Goal: Task Accomplishment & Management: Complete application form

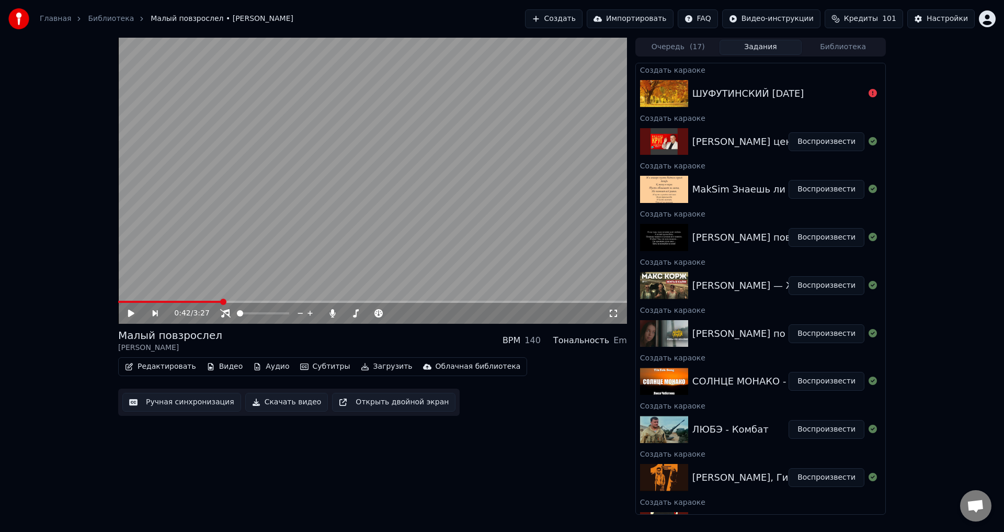
click at [582, 18] on button "Создать" at bounding box center [554, 18] width 58 height 19
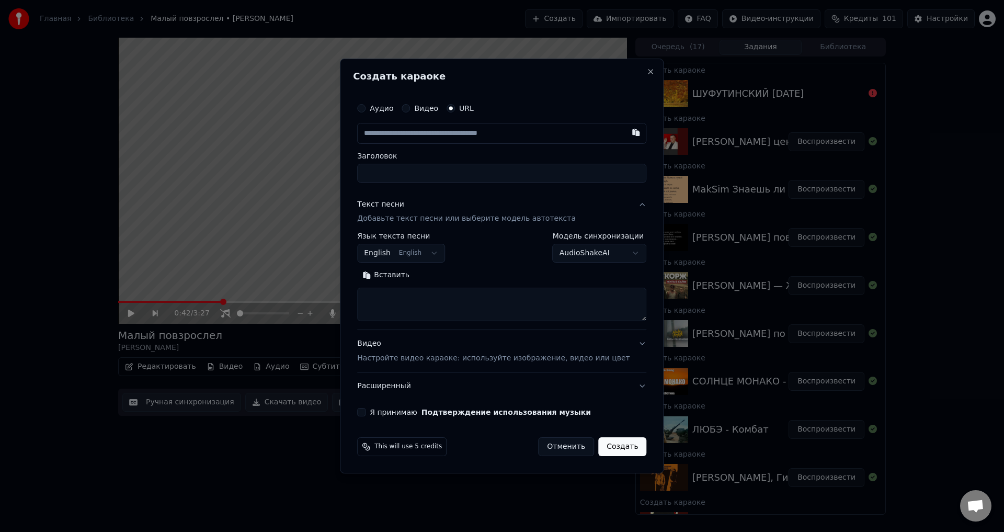
click at [417, 138] on input "text" at bounding box center [501, 133] width 289 height 21
type input "**********"
click at [426, 168] on input "Заголовок" at bounding box center [501, 173] width 289 height 19
type input "**********"
click at [460, 173] on input "**********" at bounding box center [501, 173] width 289 height 19
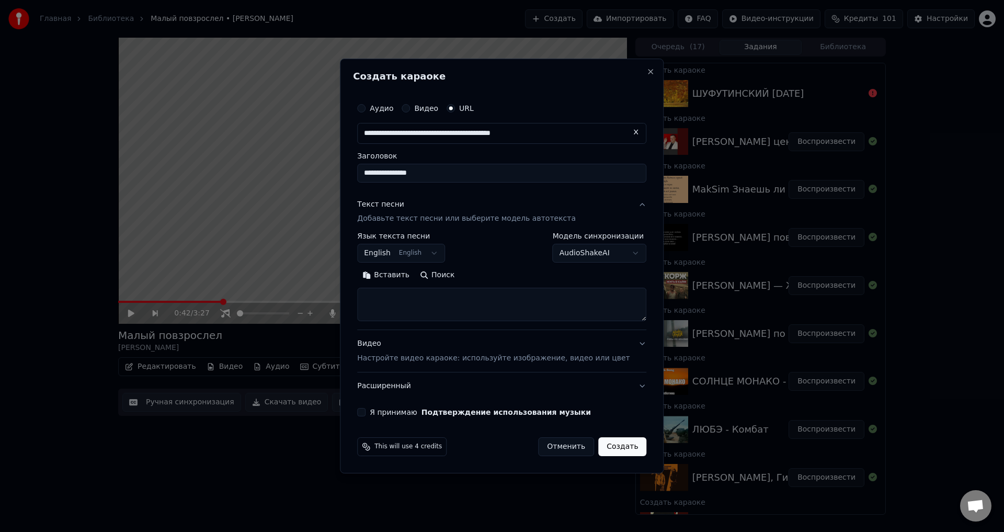
click at [380, 174] on input "**********" at bounding box center [501, 173] width 289 height 19
type input "**********"
click at [445, 251] on button "English English" at bounding box center [401, 253] width 88 height 19
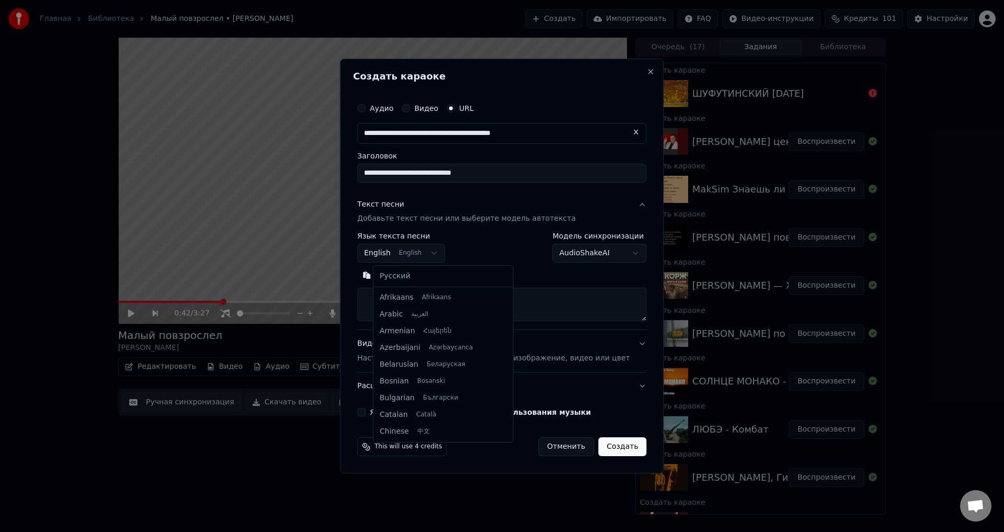
scroll to position [84, 0]
select select "**"
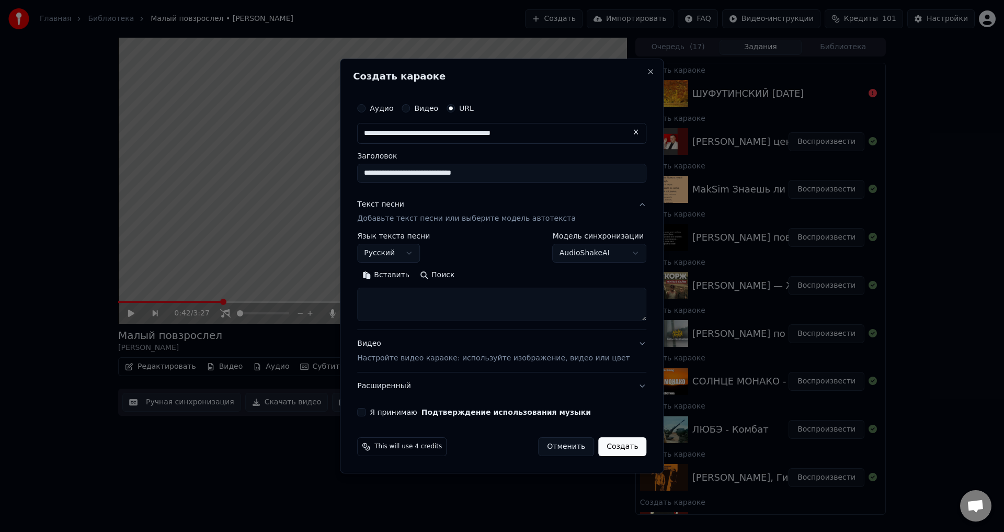
click at [556, 305] on textarea at bounding box center [501, 304] width 289 height 33
click at [438, 293] on textarea at bounding box center [501, 304] width 289 height 33
click at [413, 296] on textarea at bounding box center [501, 304] width 289 height 33
click at [397, 297] on textarea at bounding box center [501, 304] width 289 height 33
paste textarea "**********"
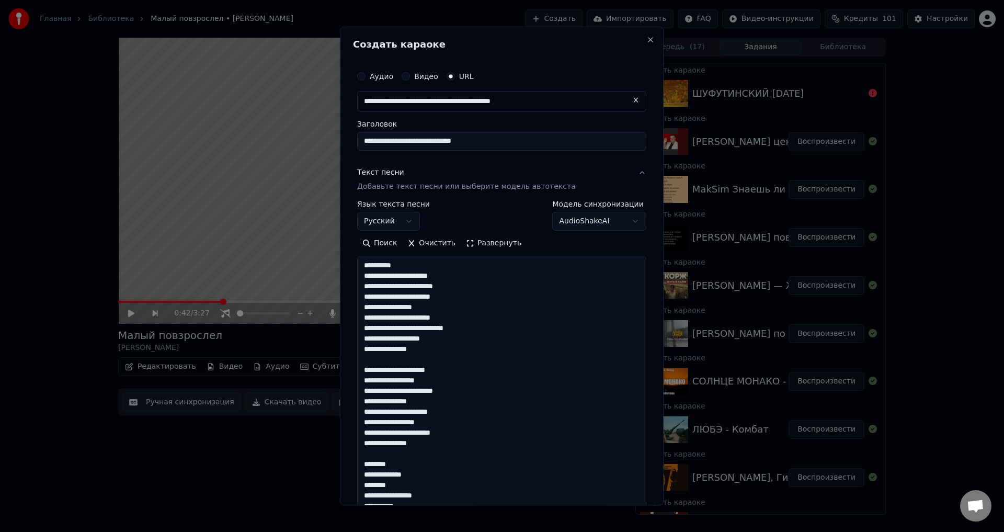
scroll to position [599, 0]
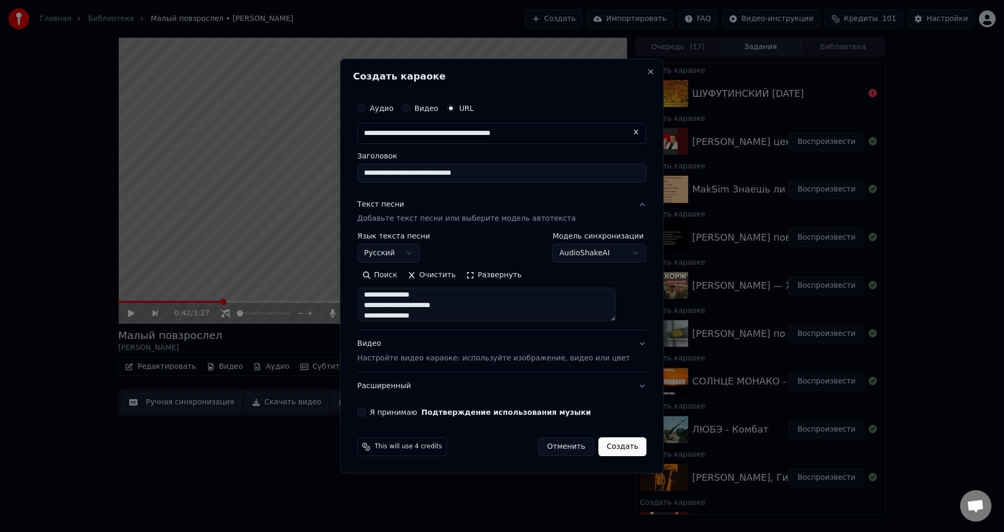
type textarea "**********"
click at [625, 344] on button "Видео Настройте видео караоке: используйте изображение, видео или цвет" at bounding box center [501, 351] width 289 height 42
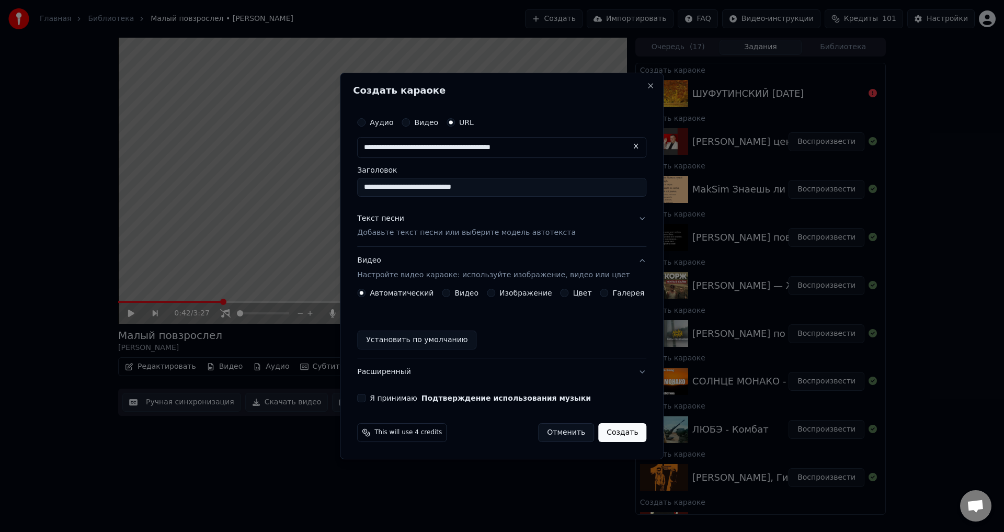
click at [493, 293] on button "Изображение" at bounding box center [491, 293] width 8 height 8
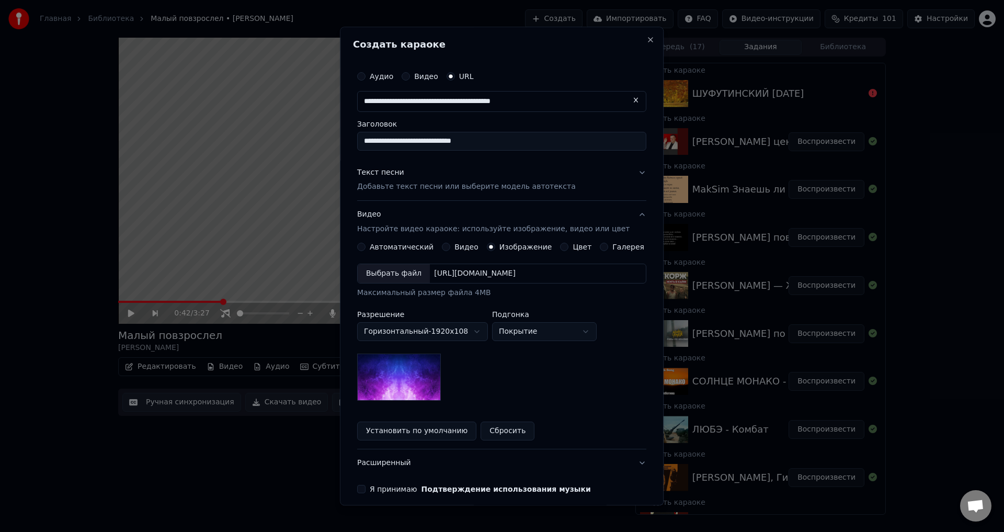
scroll to position [45, 0]
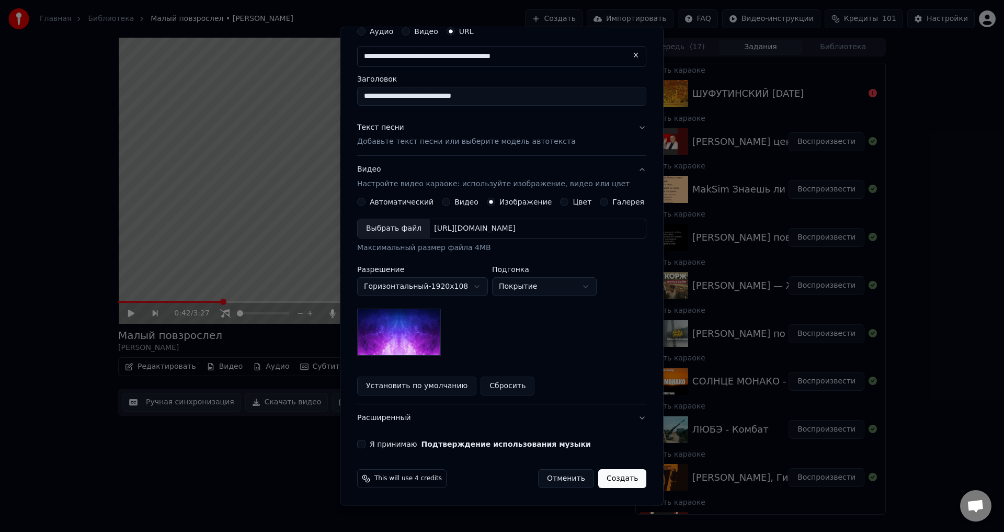
click at [365, 445] on button "Я принимаю Подтверждение использования музыки" at bounding box center [361, 444] width 8 height 8
click at [612, 482] on button "Создать" at bounding box center [622, 478] width 48 height 19
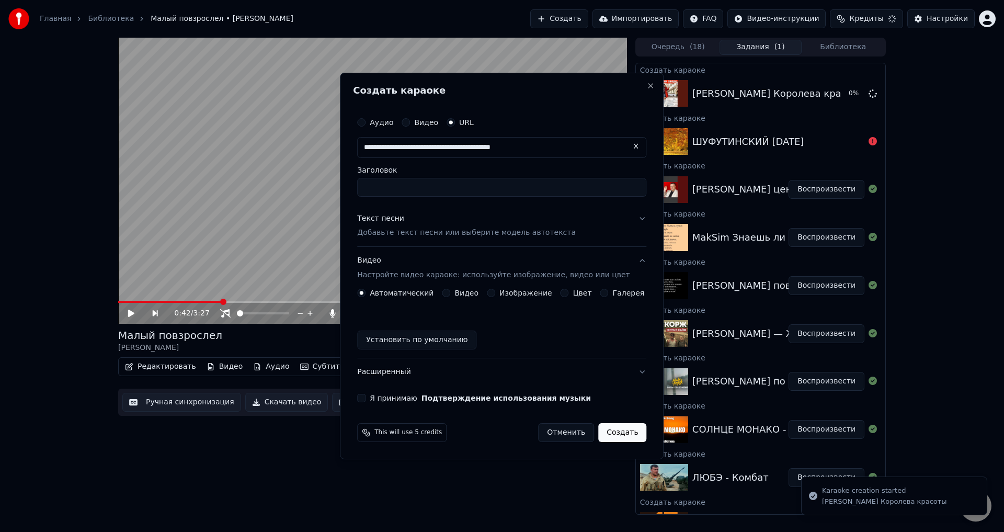
scroll to position [0, 0]
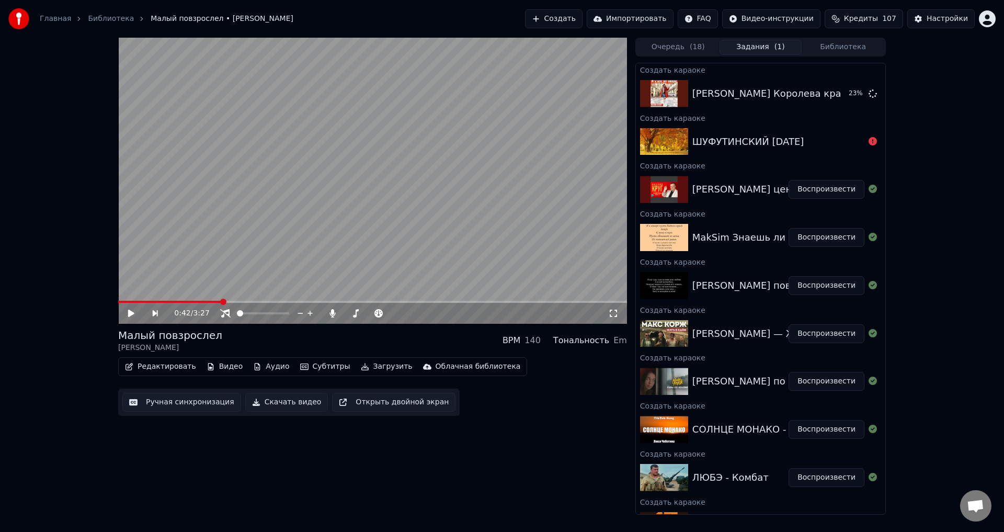
click at [577, 26] on button "Создать" at bounding box center [554, 18] width 58 height 19
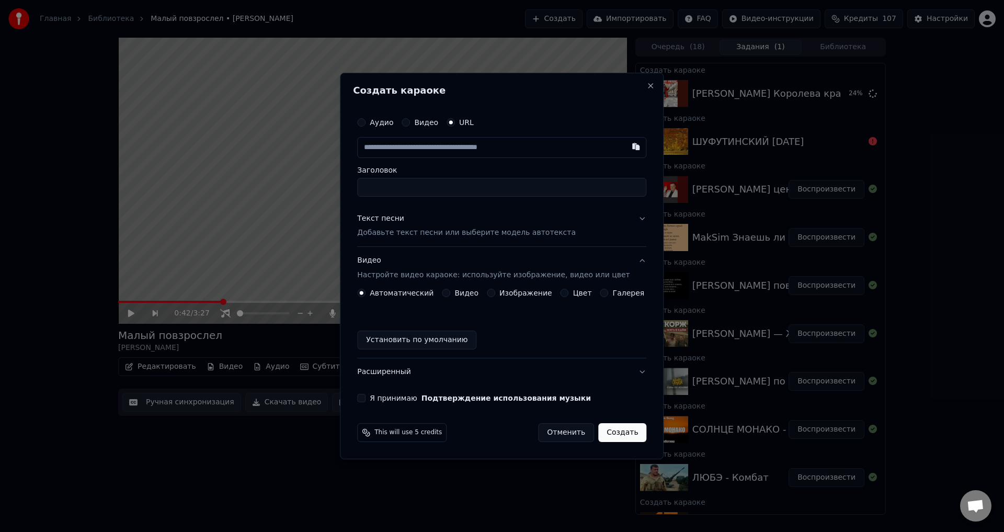
drag, startPoint x: 431, startPoint y: 155, endPoint x: 427, endPoint y: 148, distance: 8.3
click at [427, 150] on input "text" at bounding box center [501, 147] width 289 height 21
paste input "**********"
type input "**********"
click at [434, 196] on input "Заголовок" at bounding box center [501, 187] width 289 height 19
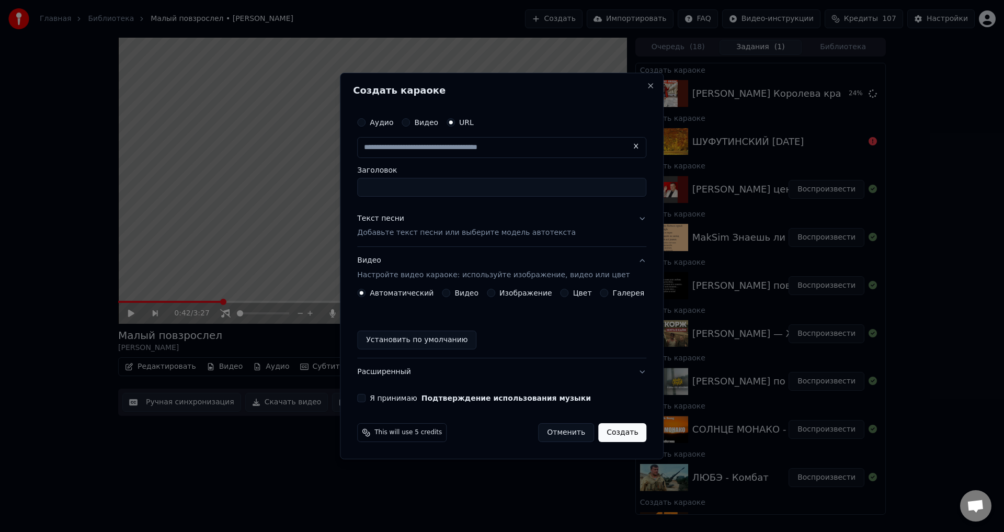
click at [438, 187] on input "Заголовок" at bounding box center [501, 187] width 289 height 19
click at [474, 144] on input "text" at bounding box center [501, 147] width 289 height 21
type input "**********"
click at [431, 185] on input "Заголовок" at bounding box center [501, 187] width 289 height 19
type input "**********"
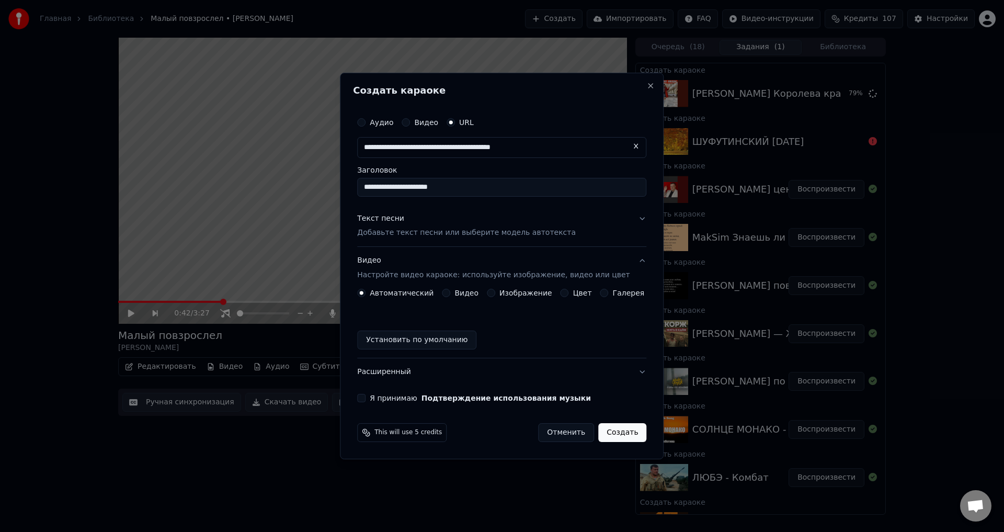
click at [630, 214] on button "Текст песни Добавьте текст песни или выберите модель автотекста" at bounding box center [501, 226] width 289 height 42
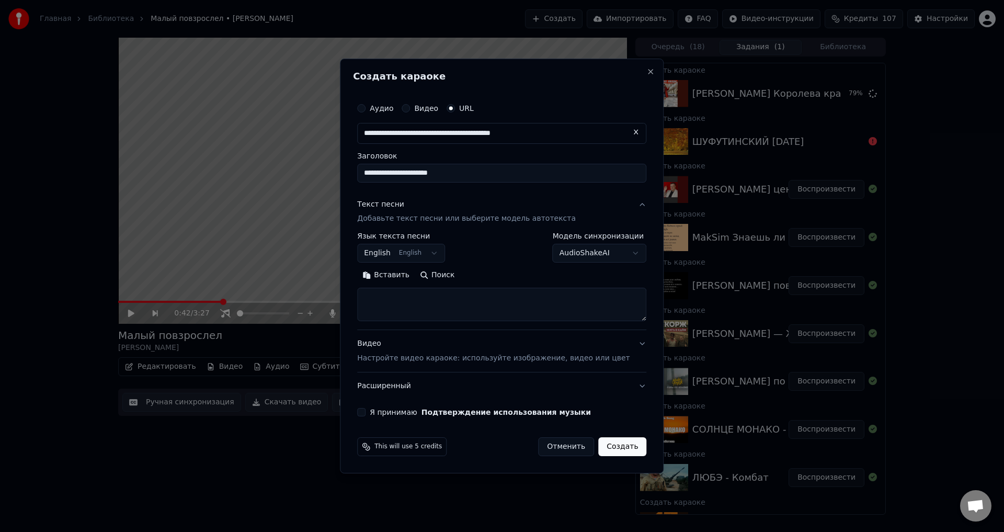
click at [444, 254] on button "English English" at bounding box center [401, 253] width 88 height 19
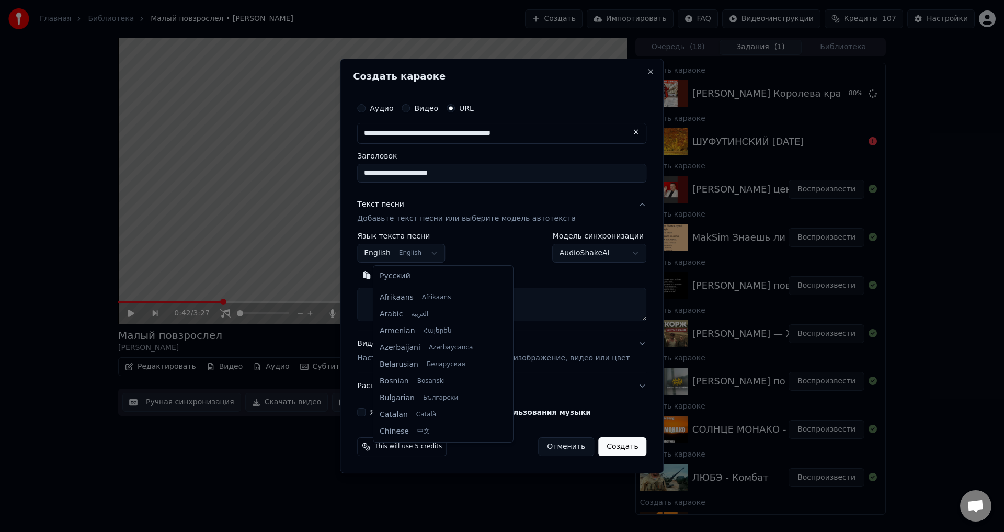
scroll to position [84, 0]
select select "**"
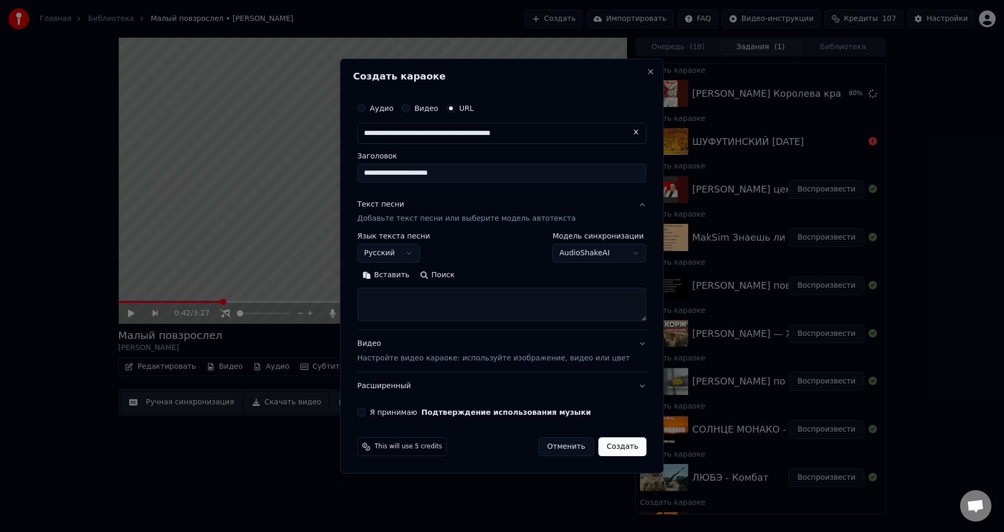
click at [621, 346] on button "Видео Настройте видео караоке: используйте изображение, видео или цвет" at bounding box center [501, 351] width 289 height 42
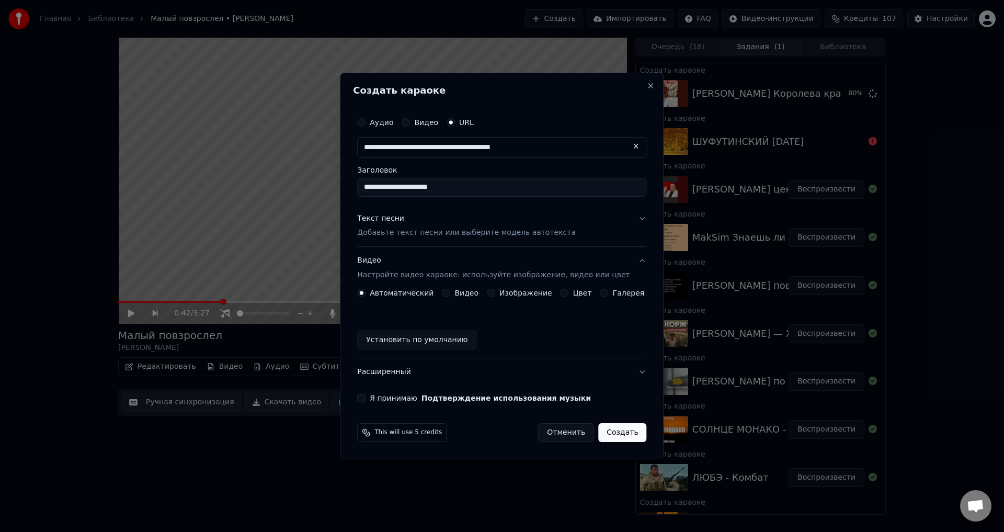
click at [492, 294] on button "Изображение" at bounding box center [491, 293] width 8 height 8
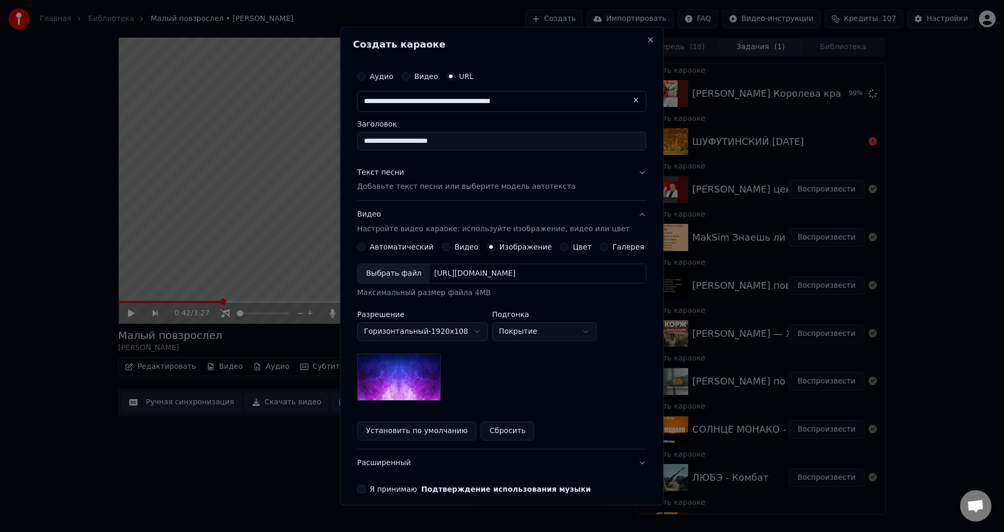
click at [626, 168] on button "Текст песни Добавьте текст песни или выберите модель автотекста" at bounding box center [501, 180] width 289 height 42
click at [625, 170] on div "**********" at bounding box center [501, 280] width 297 height 436
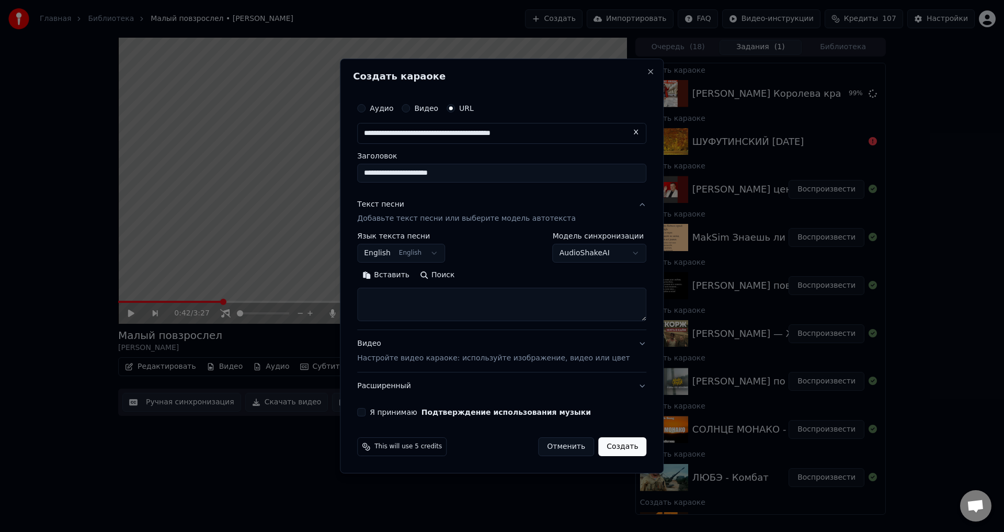
click at [439, 252] on button "English English" at bounding box center [401, 253] width 88 height 19
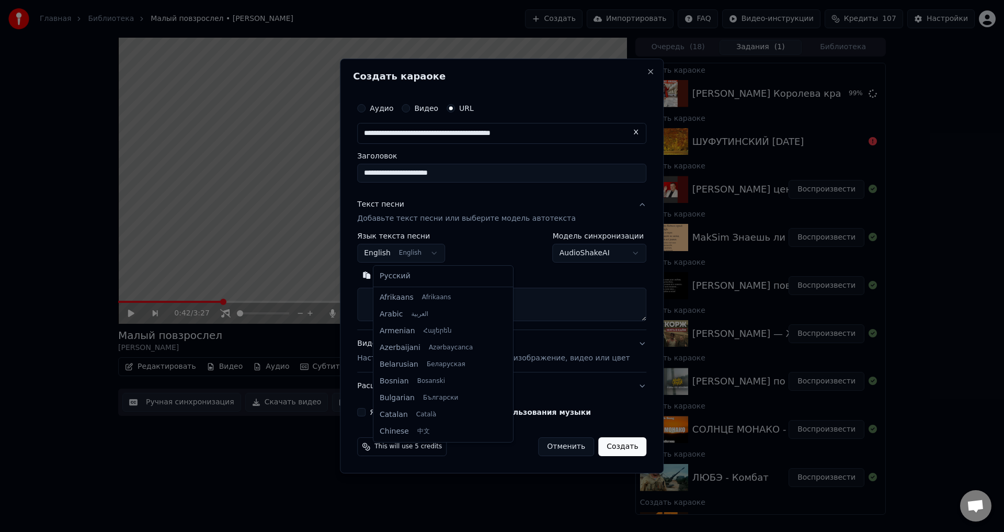
select select "**"
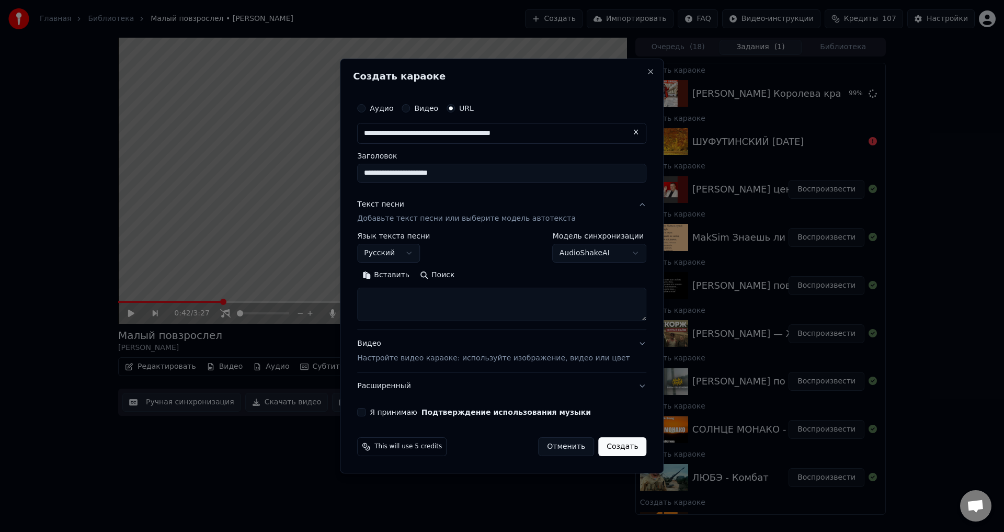
click at [471, 295] on div at bounding box center [502, 266] width 1004 height 532
click at [412, 303] on textarea at bounding box center [501, 304] width 289 height 33
paste textarea "**********"
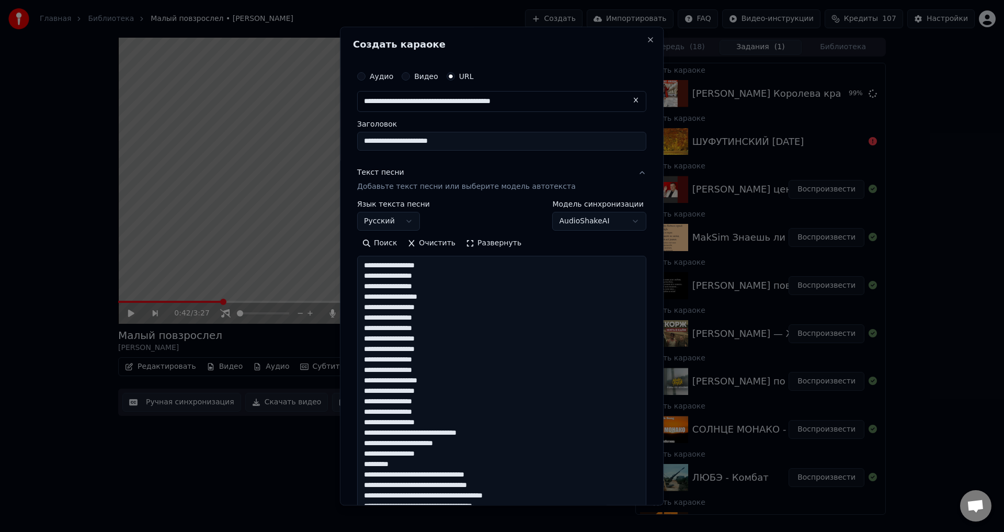
scroll to position [1027, 0]
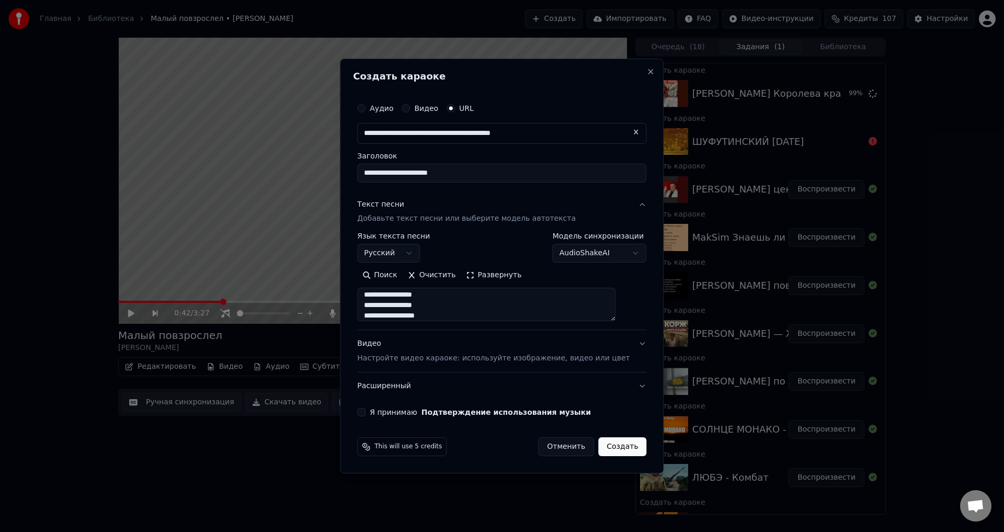
type textarea "**********"
click at [627, 343] on button "Видео Настройте видео караоке: используйте изображение, видео или цвет" at bounding box center [501, 351] width 289 height 42
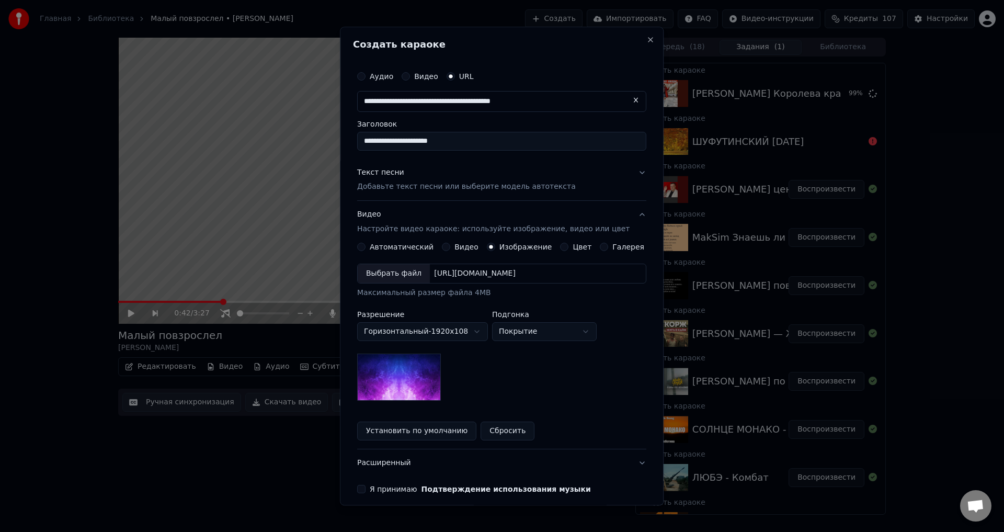
scroll to position [45, 0]
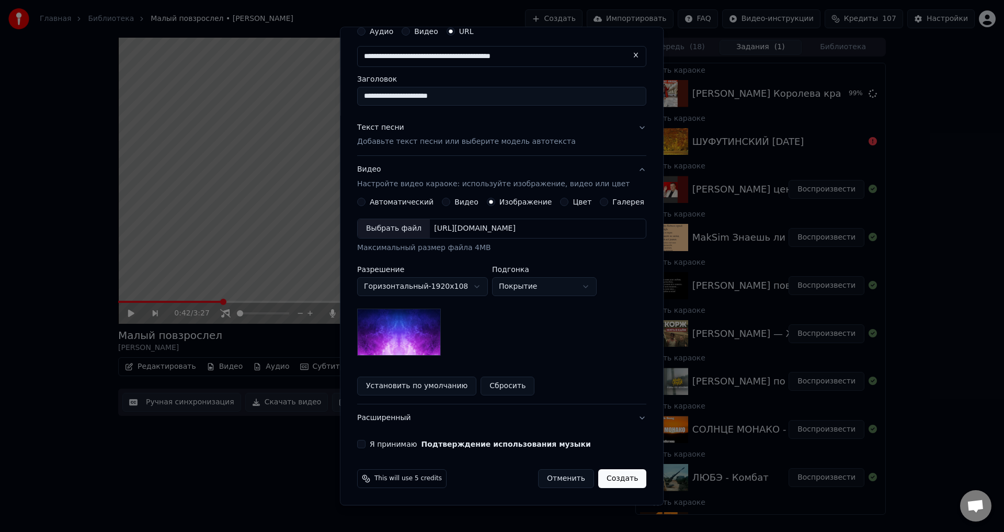
click at [365, 446] on button "Я принимаю Подтверждение использования музыки" at bounding box center [361, 444] width 8 height 8
click at [612, 480] on button "Создать" at bounding box center [622, 478] width 48 height 19
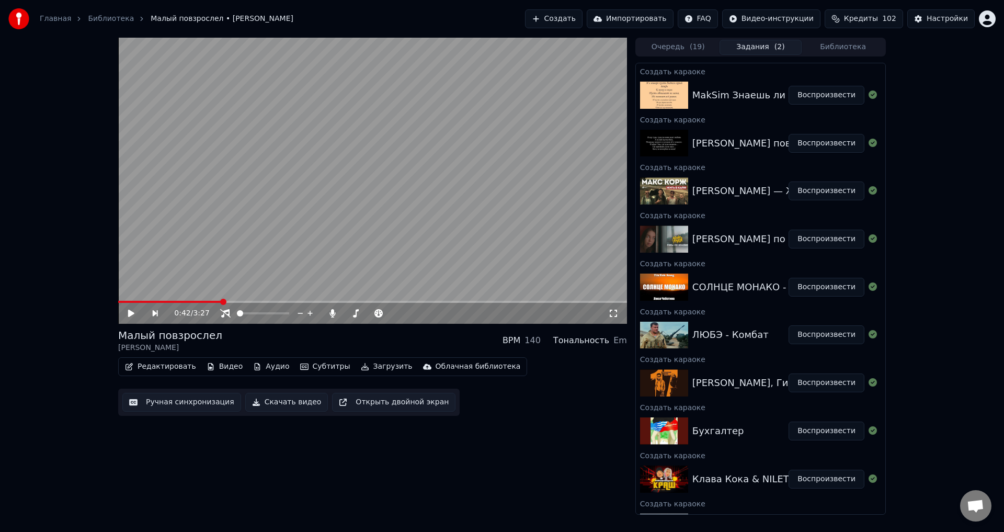
scroll to position [412, 0]
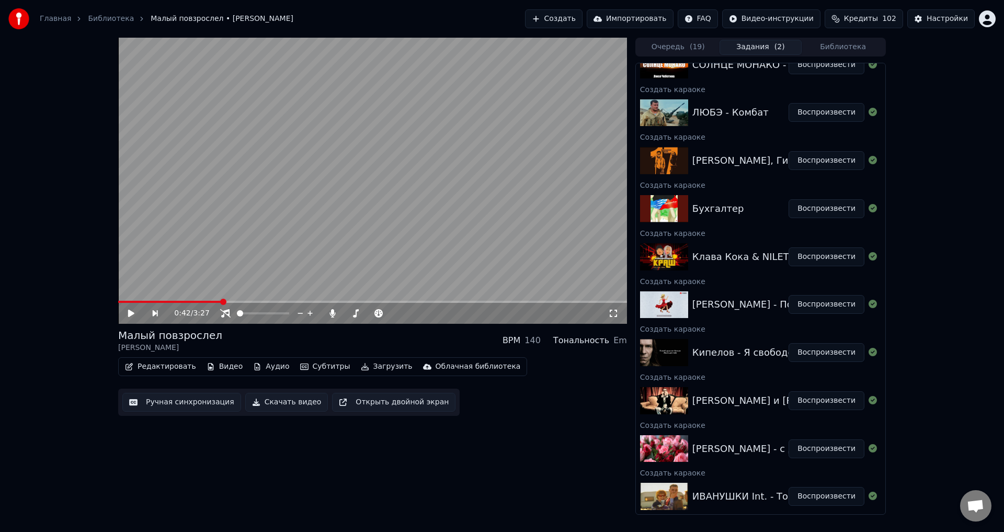
click at [832, 43] on button "Библиотека" at bounding box center [842, 47] width 83 height 15
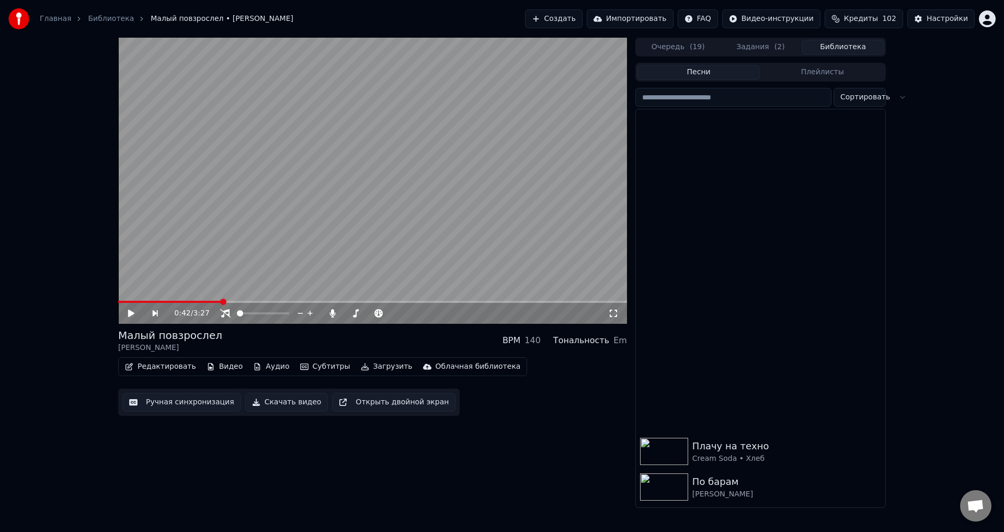
scroll to position [1698, 0]
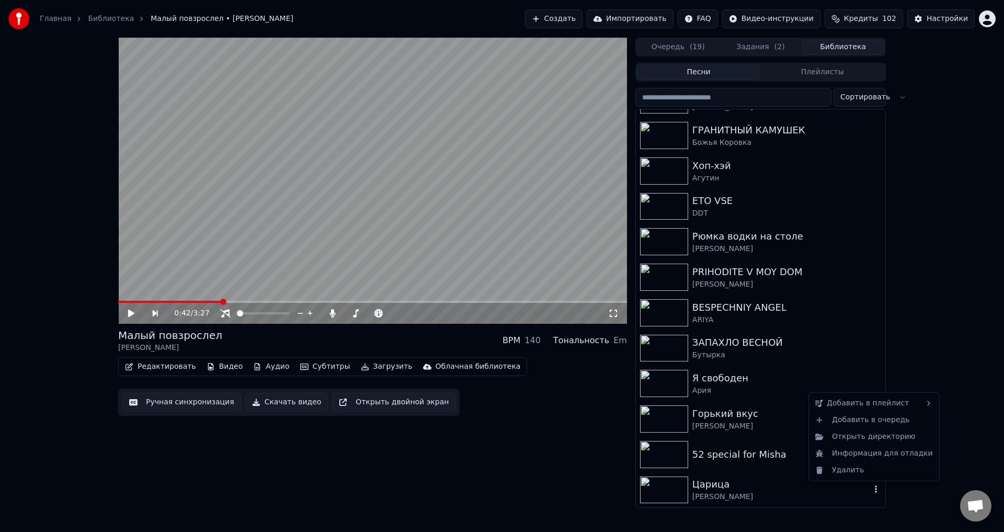
click at [870, 487] on icon "button" at bounding box center [875, 489] width 10 height 8
click at [859, 469] on div "Удалить" at bounding box center [874, 470] width 126 height 17
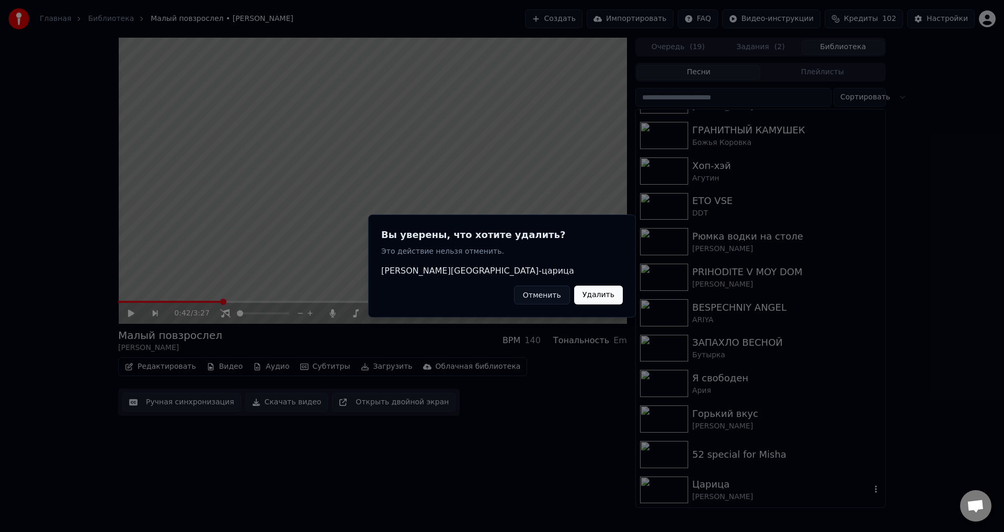
drag, startPoint x: 608, startPoint y: 303, endPoint x: 607, endPoint y: 294, distance: 8.9
click at [608, 300] on button "Удалить" at bounding box center [598, 294] width 49 height 19
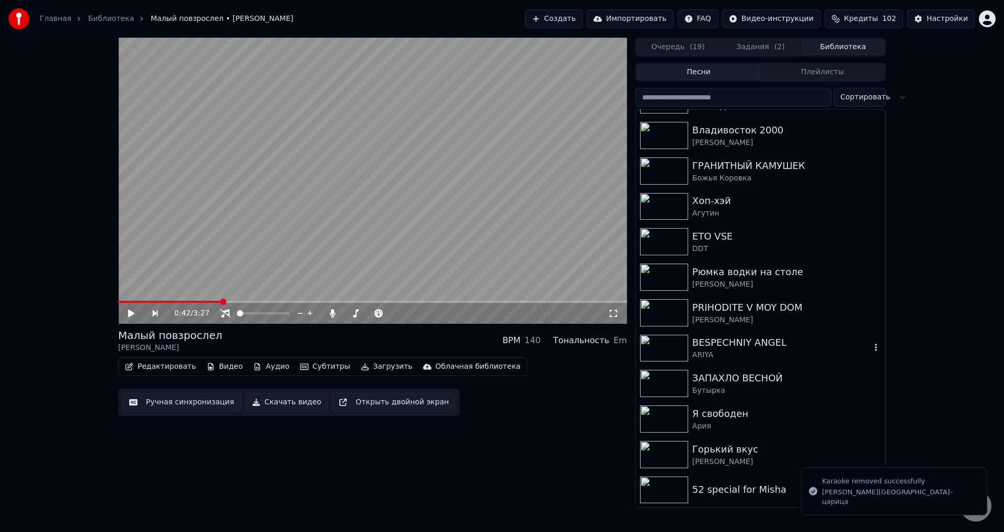
scroll to position [1662, 0]
click at [875, 417] on icon "button" at bounding box center [876, 418] width 2 height 7
click at [870, 417] on icon "button" at bounding box center [875, 418] width 10 height 8
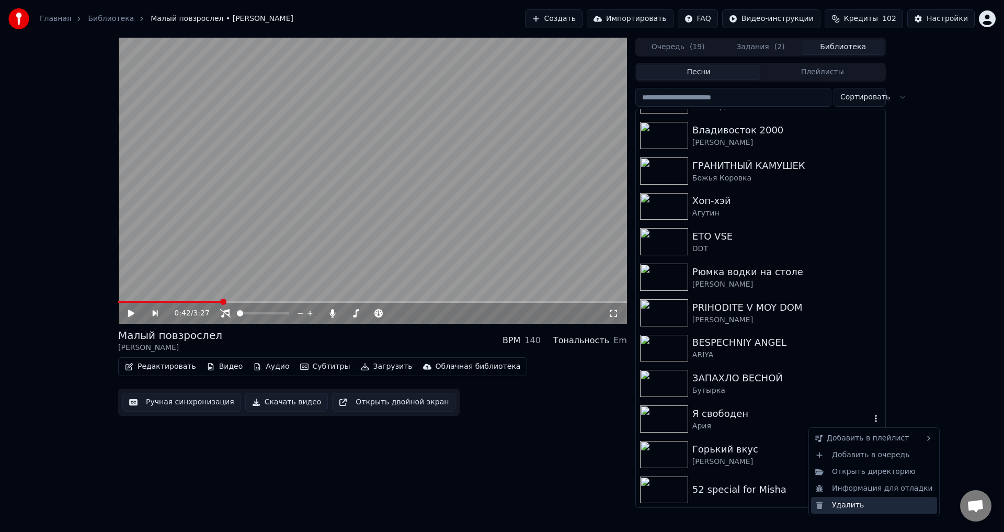
click at [852, 505] on div "Удалить" at bounding box center [874, 505] width 126 height 17
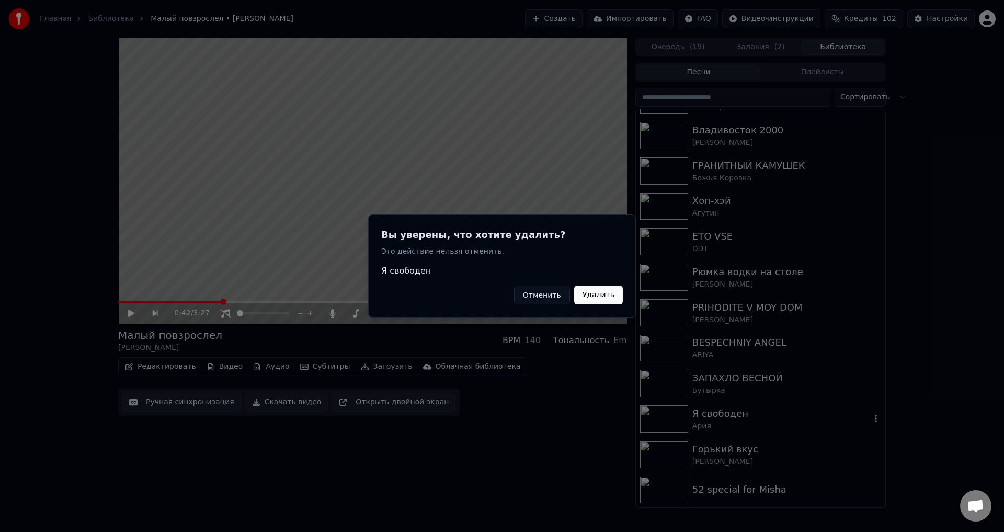
drag, startPoint x: 590, startPoint y: 285, endPoint x: 600, endPoint y: 294, distance: 12.6
click at [597, 292] on button "Удалить" at bounding box center [598, 294] width 49 height 19
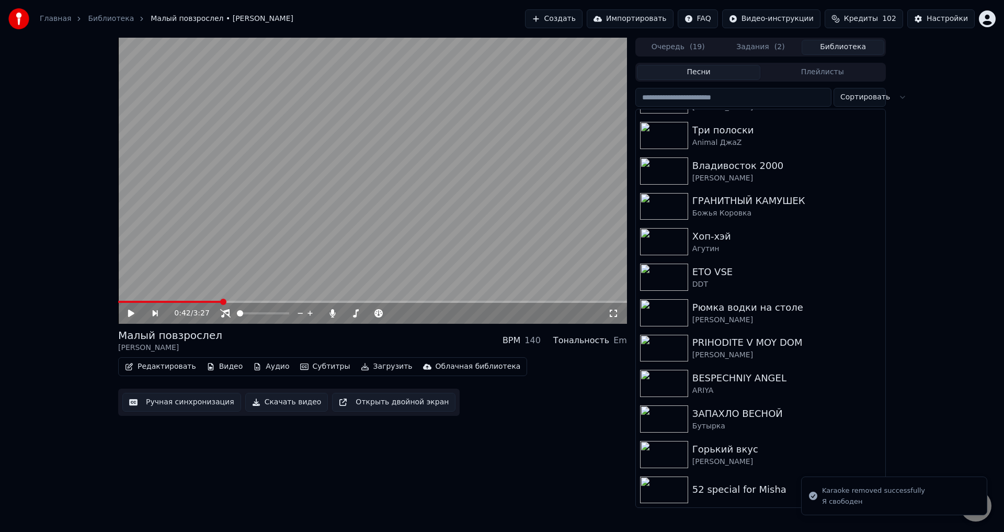
scroll to position [1626, 0]
click at [870, 386] on icon "button" at bounding box center [875, 383] width 10 height 8
click at [875, 386] on icon "button" at bounding box center [876, 382] width 2 height 7
click at [857, 465] on div "[PERSON_NAME]" at bounding box center [786, 461] width 189 height 10
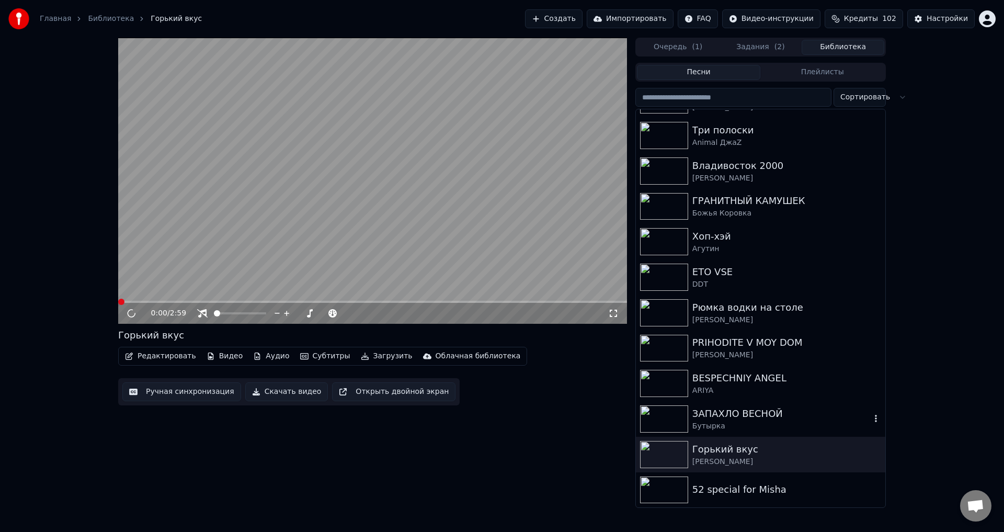
click at [870, 420] on icon "button" at bounding box center [875, 418] width 10 height 8
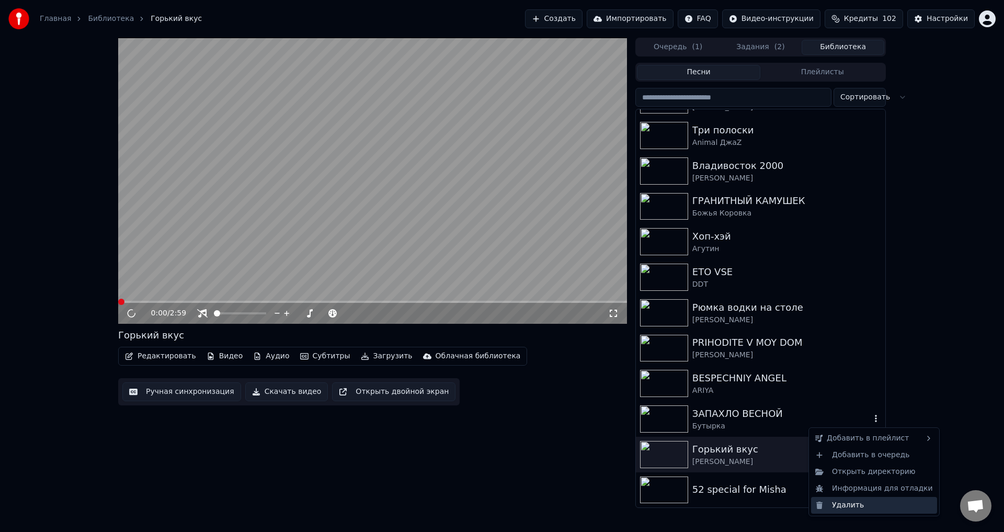
click at [840, 501] on div "Удалить" at bounding box center [874, 505] width 126 height 17
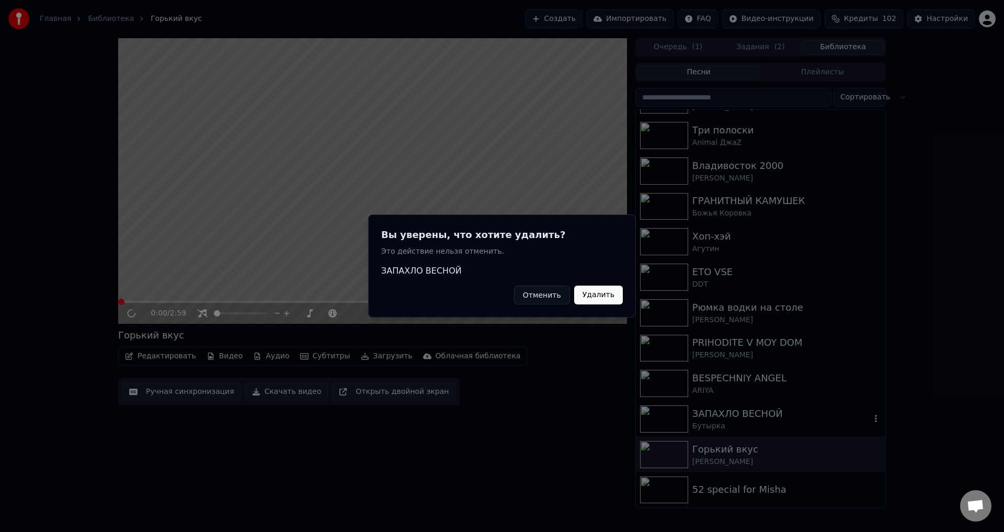
click at [599, 290] on button "Удалить" at bounding box center [598, 294] width 49 height 19
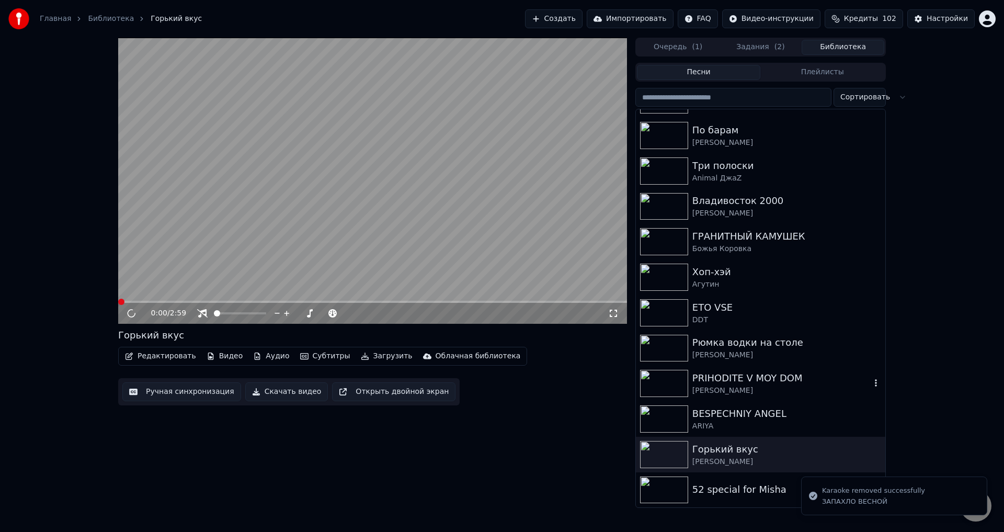
scroll to position [1591, 0]
click at [747, 179] on div "Animal ДжаZ" at bounding box center [781, 178] width 178 height 10
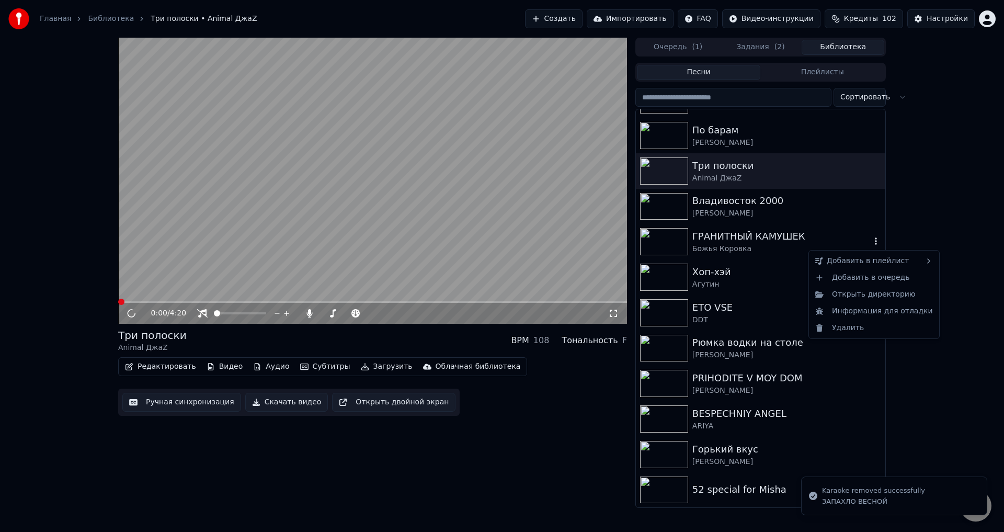
click at [870, 245] on icon "button" at bounding box center [875, 241] width 10 height 8
click at [855, 330] on div "Удалить" at bounding box center [874, 327] width 126 height 17
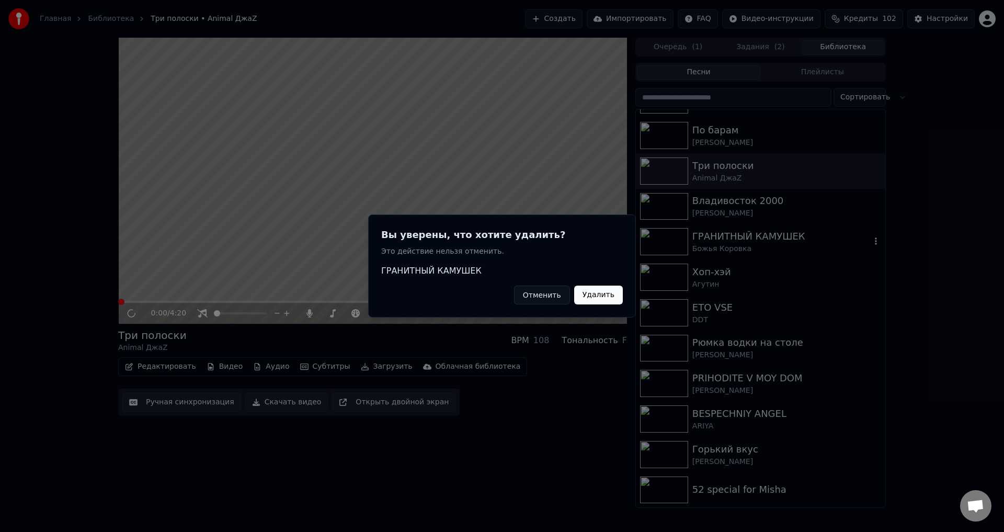
click at [597, 293] on button "Удалить" at bounding box center [598, 294] width 49 height 19
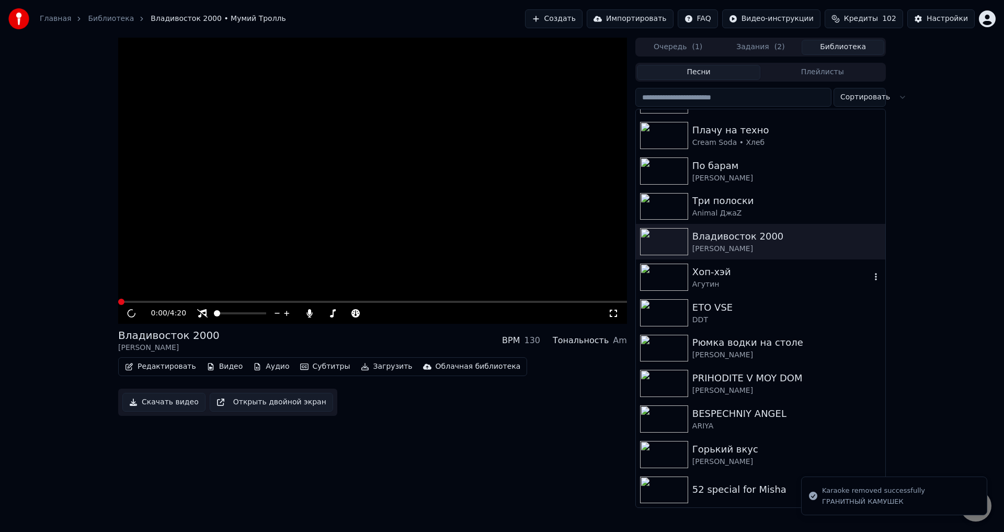
scroll to position [1555, 0]
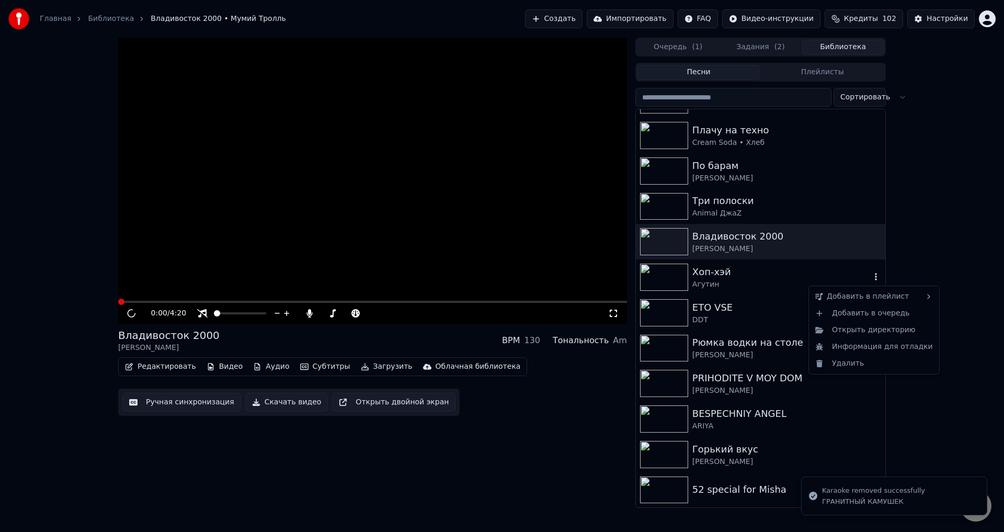
click at [870, 276] on icon "button" at bounding box center [875, 276] width 10 height 8
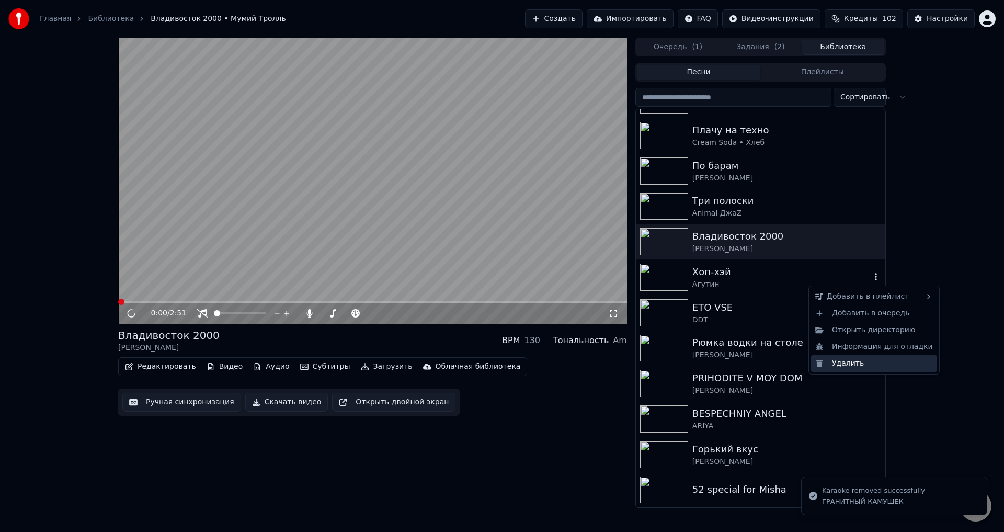
click at [856, 366] on div "Удалить" at bounding box center [874, 363] width 126 height 17
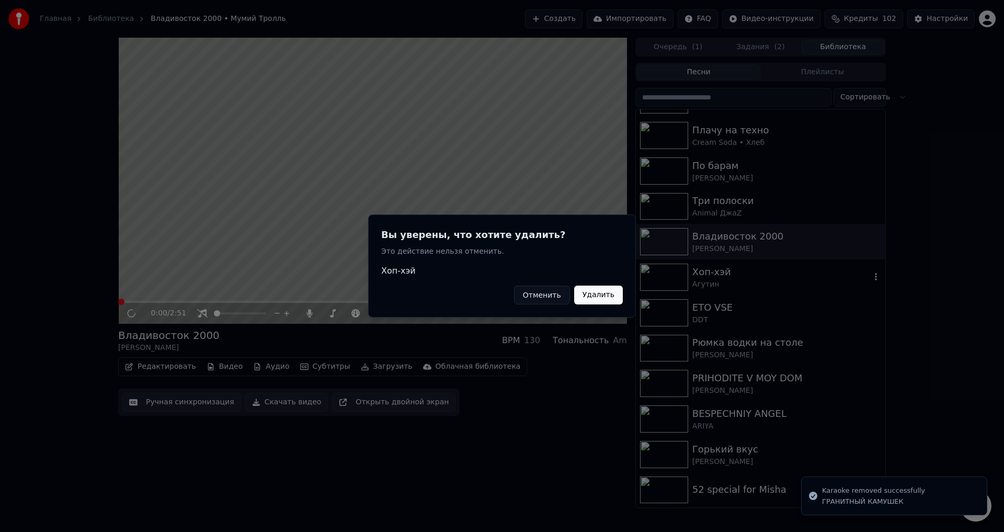
click at [589, 291] on button "Удалить" at bounding box center [598, 294] width 49 height 19
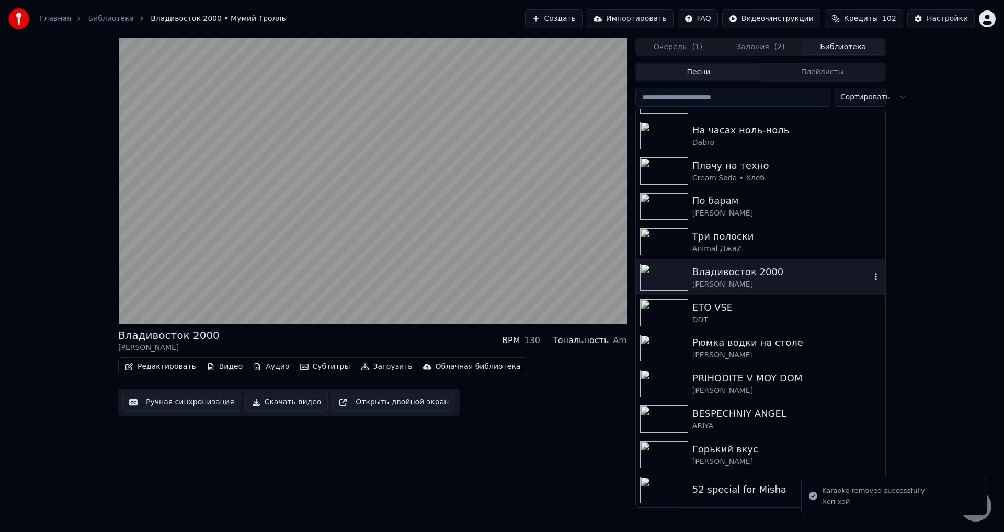
scroll to position [1520, 0]
click at [870, 281] on body "Главная Библиотека [GEOGRAPHIC_DATA] 2000 • Мумий Тролль Создать Импортировать …" at bounding box center [502, 266] width 1004 height 532
click at [780, 308] on div "ETO VSE" at bounding box center [781, 307] width 178 height 15
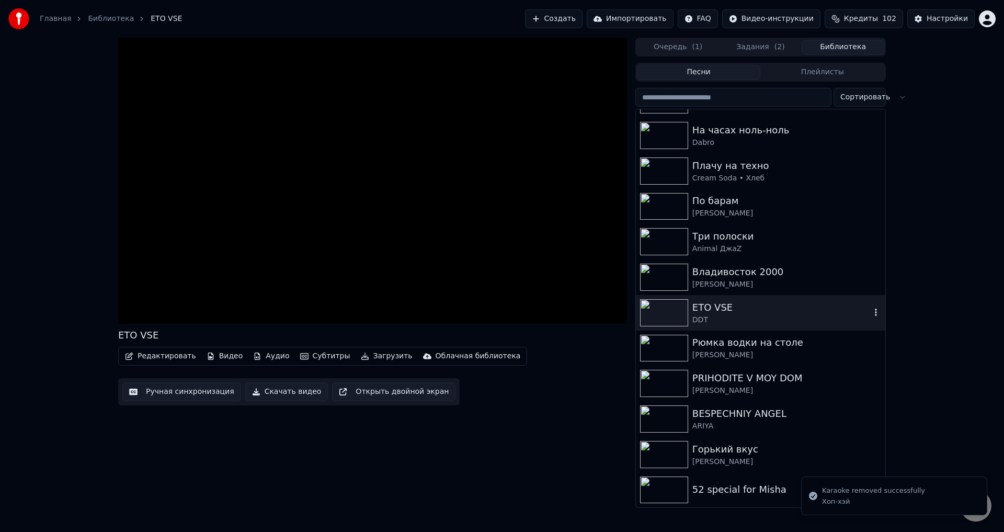
click at [870, 310] on icon "button" at bounding box center [875, 312] width 10 height 8
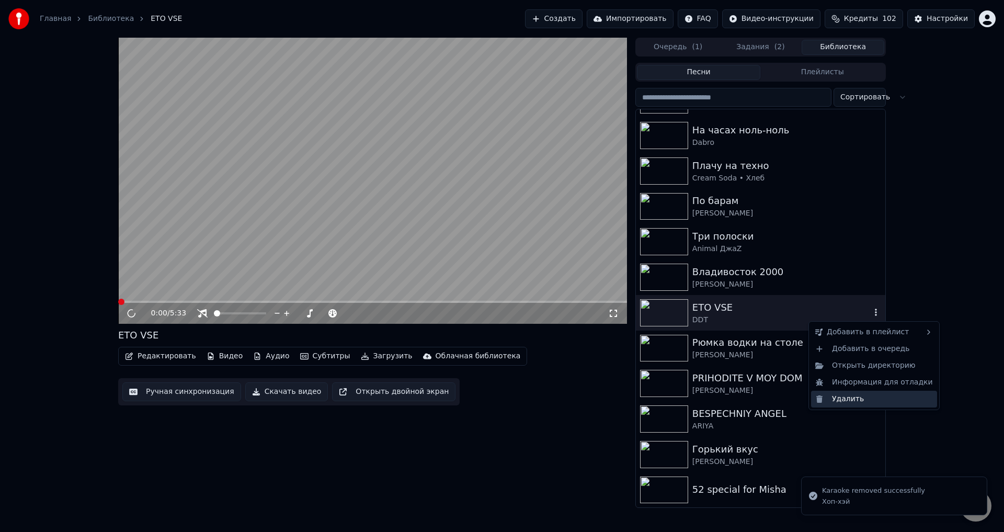
click at [865, 399] on div "Удалить" at bounding box center [874, 399] width 126 height 17
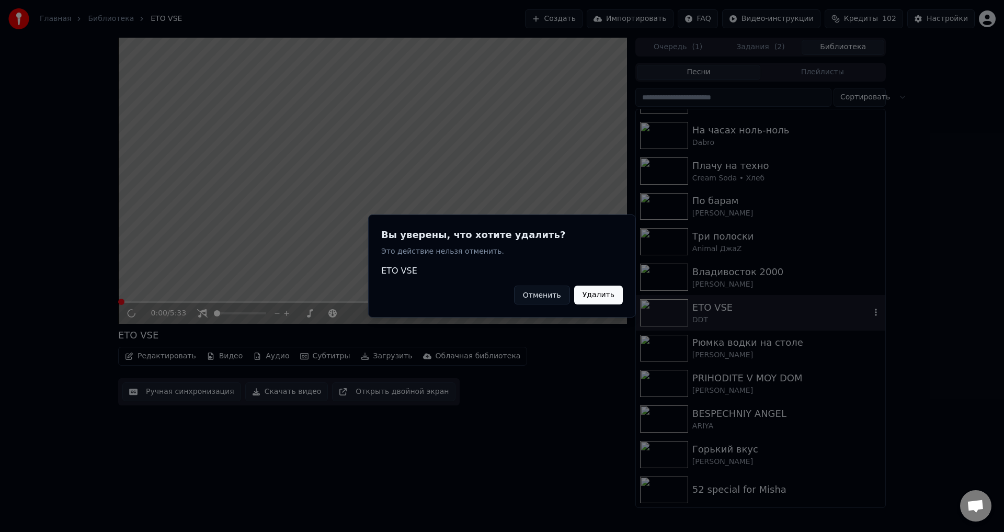
click at [614, 293] on button "Удалить" at bounding box center [598, 294] width 49 height 19
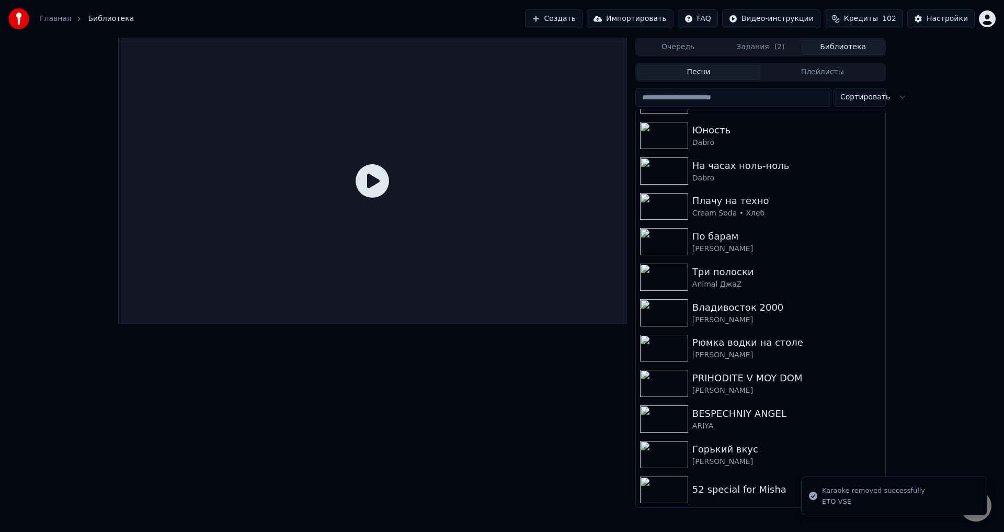
scroll to position [1484, 0]
click at [870, 349] on icon "button" at bounding box center [875, 347] width 10 height 8
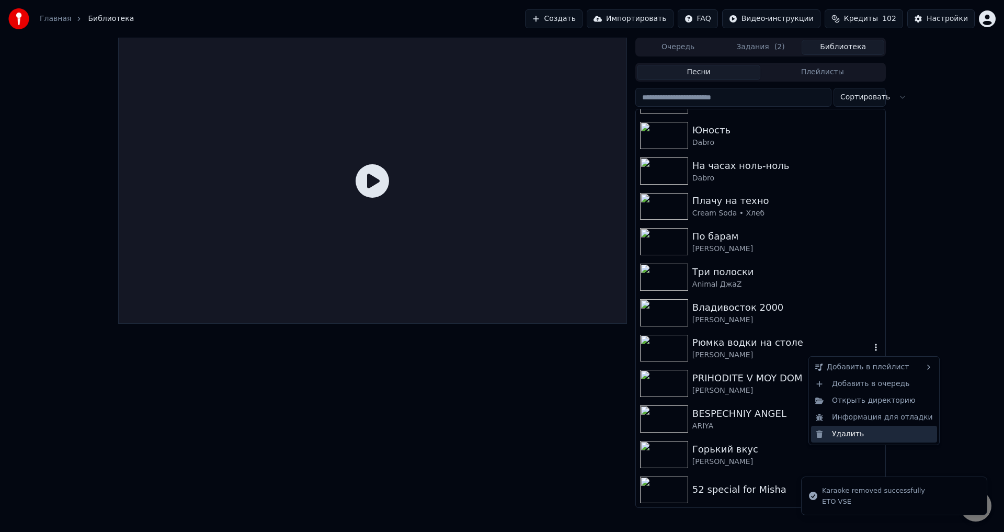
click at [840, 438] on div "Удалить" at bounding box center [874, 434] width 126 height 17
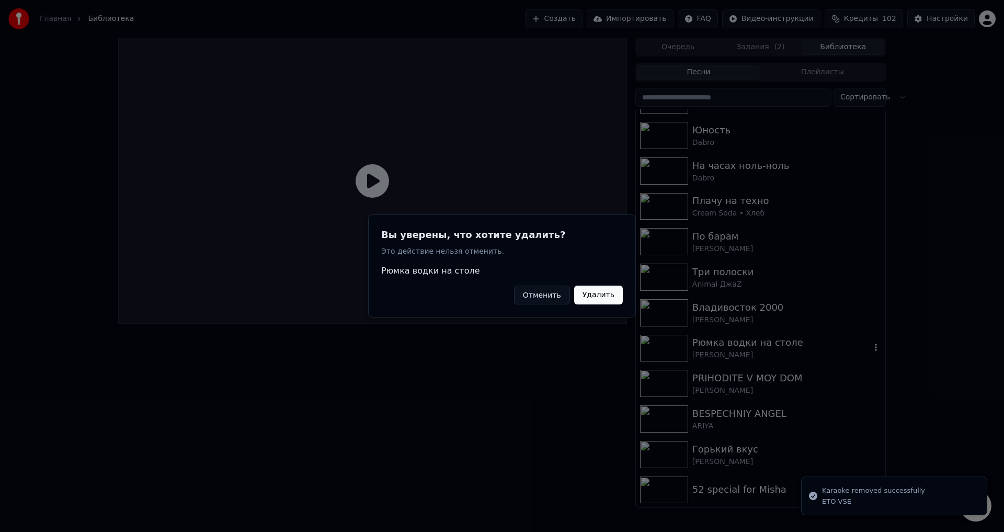
click at [597, 294] on button "Удалить" at bounding box center [598, 294] width 49 height 19
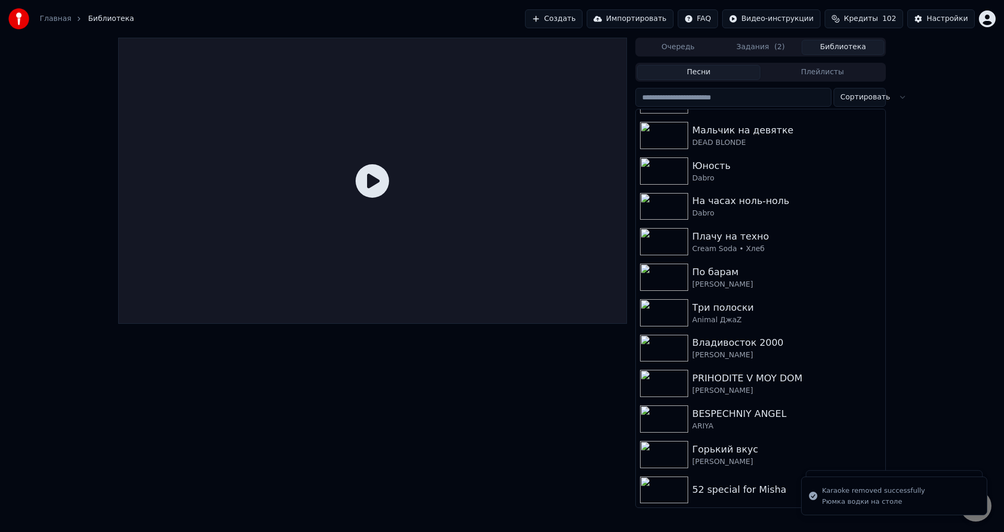
scroll to position [1449, 0]
click at [870, 383] on icon "button" at bounding box center [875, 383] width 10 height 8
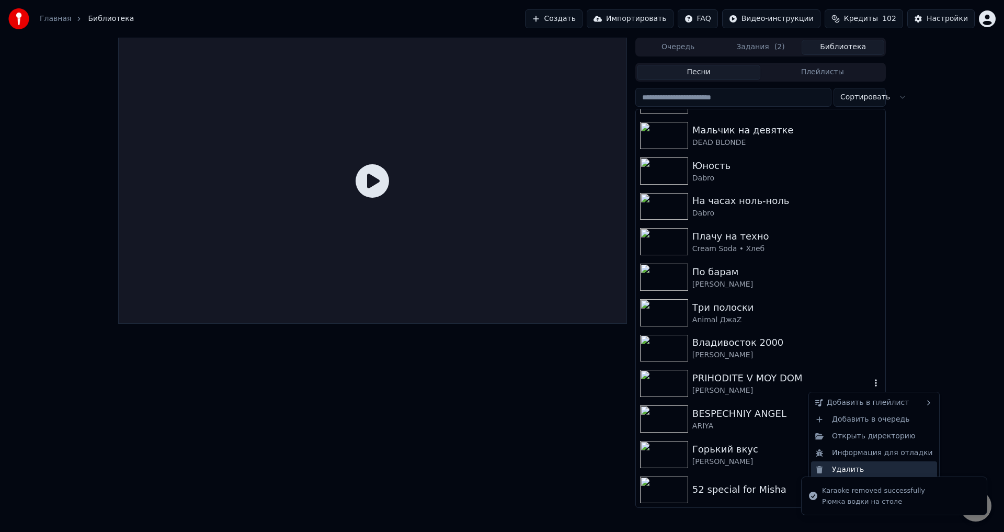
click at [852, 467] on div "Удалить" at bounding box center [874, 469] width 126 height 17
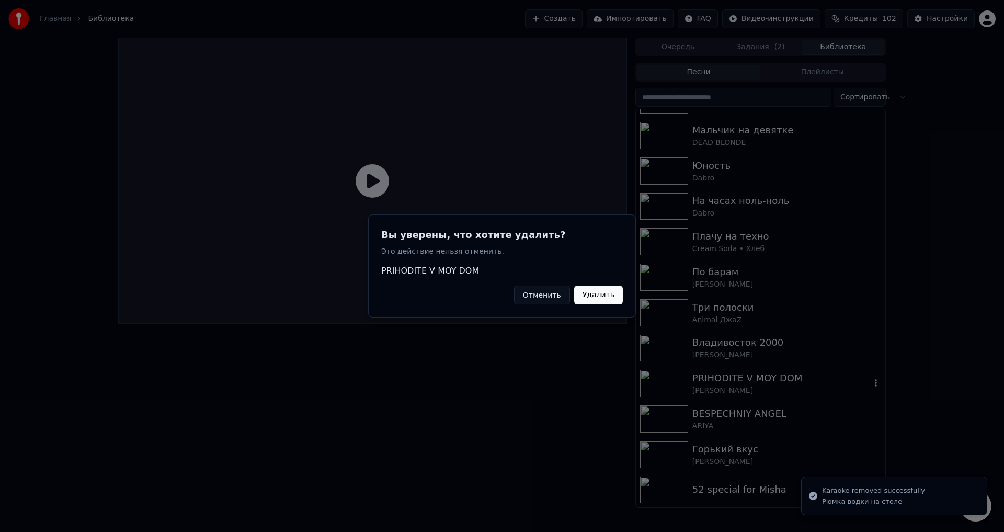
click at [603, 297] on button "Удалить" at bounding box center [598, 294] width 49 height 19
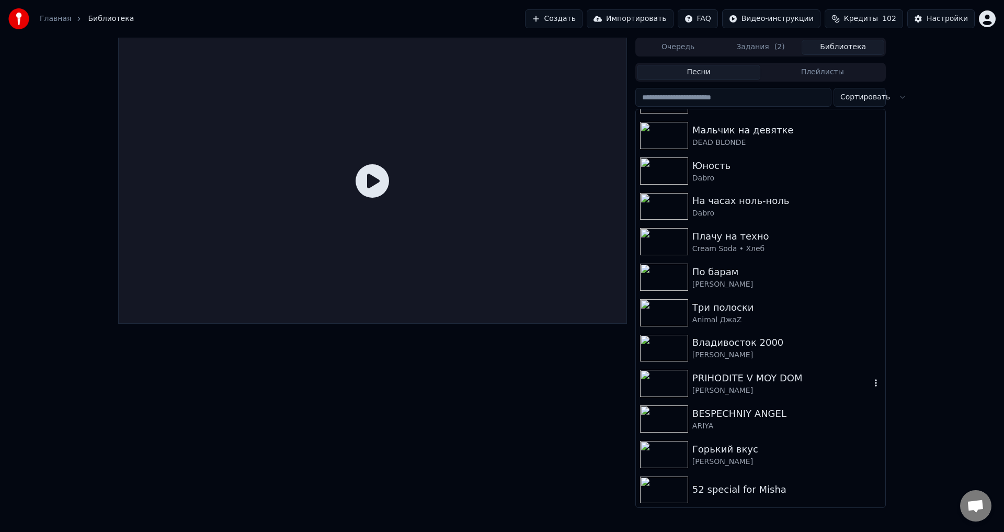
scroll to position [1413, 0]
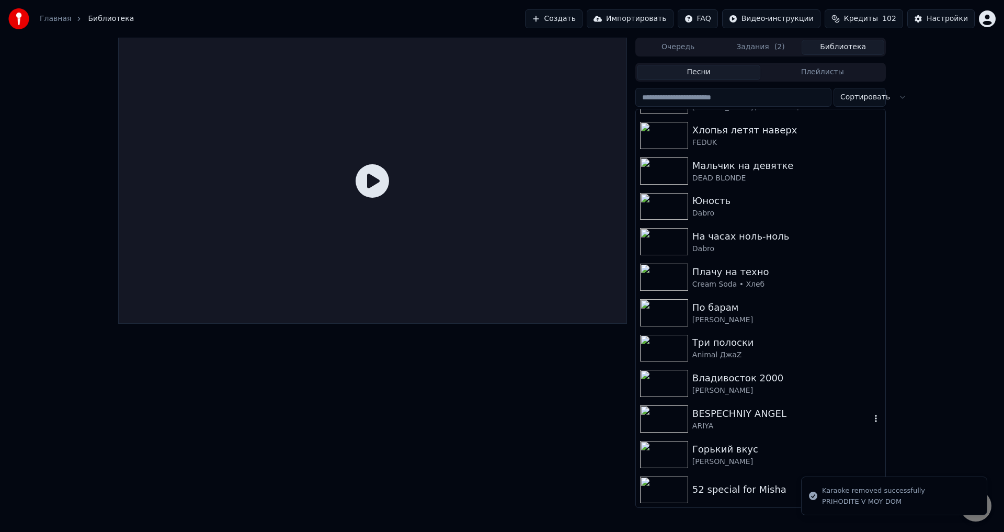
click at [870, 420] on icon "button" at bounding box center [875, 418] width 10 height 8
click at [870, 415] on icon "button" at bounding box center [875, 418] width 10 height 8
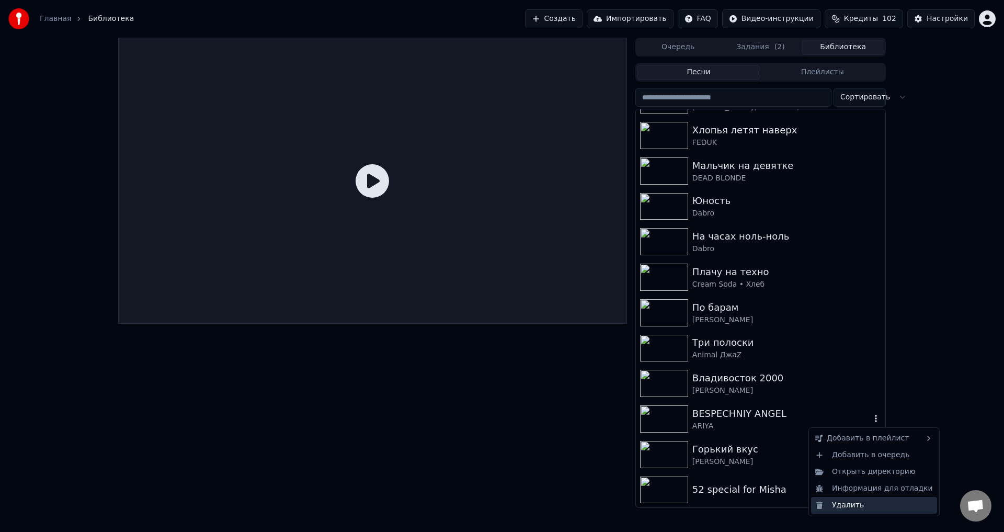
click at [849, 504] on div "Удалить" at bounding box center [874, 505] width 126 height 17
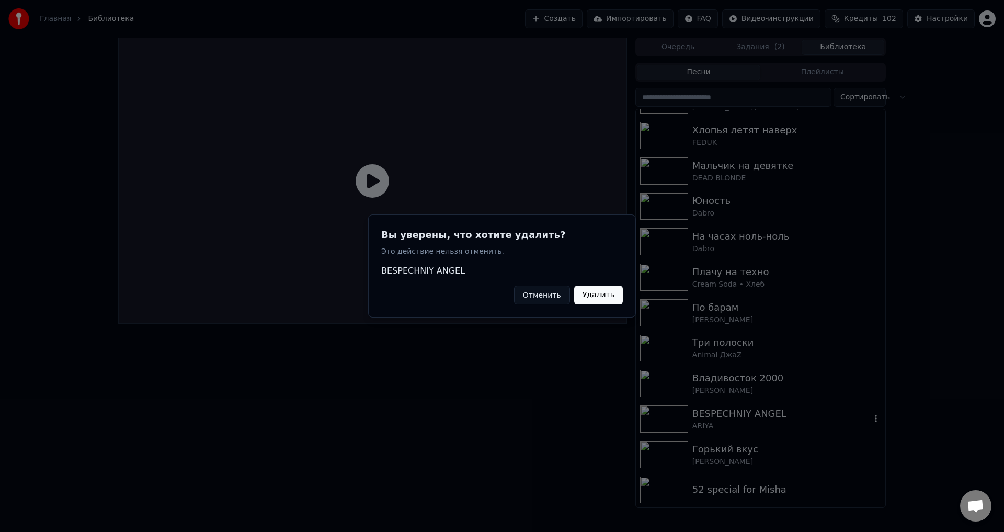
click at [595, 291] on button "Удалить" at bounding box center [598, 294] width 49 height 19
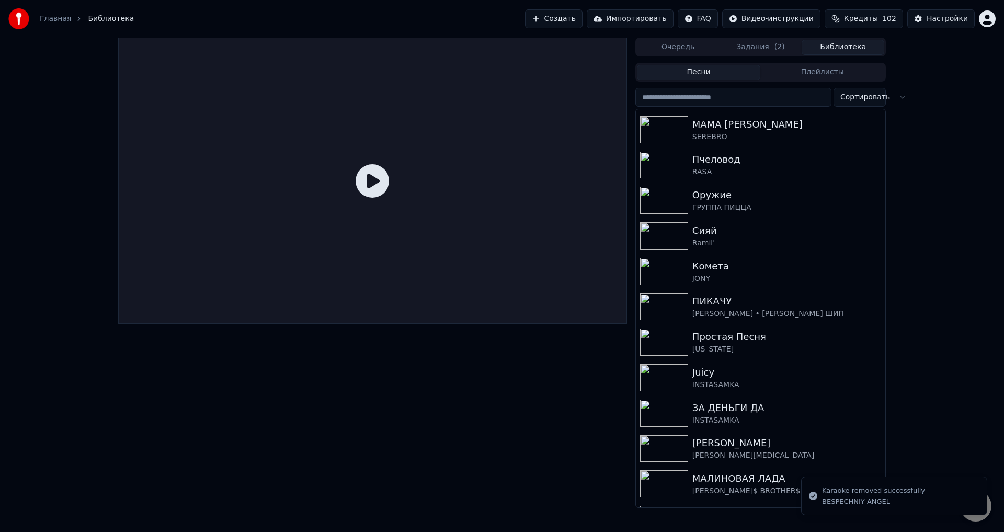
scroll to position [1378, 0]
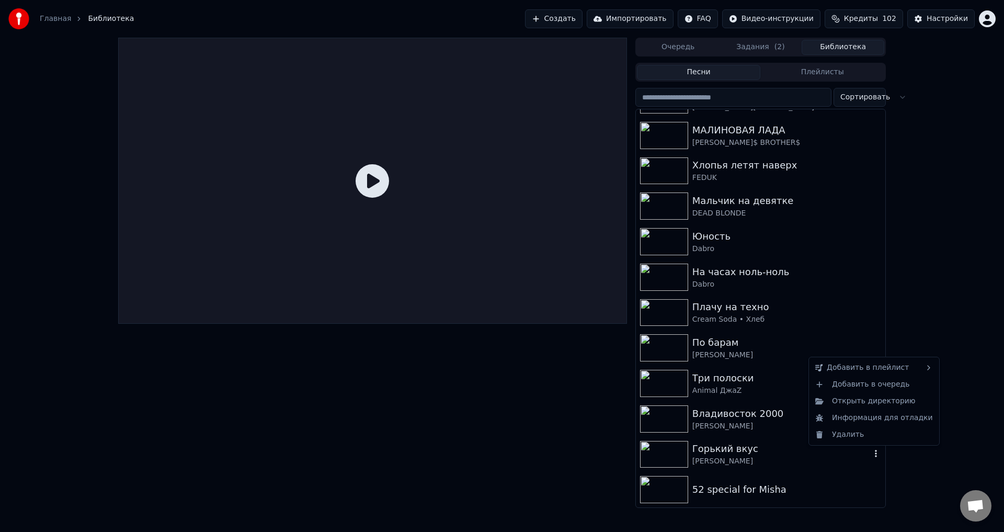
click at [870, 452] on icon "button" at bounding box center [875, 453] width 10 height 8
click at [853, 435] on div "Удалить" at bounding box center [874, 434] width 126 height 17
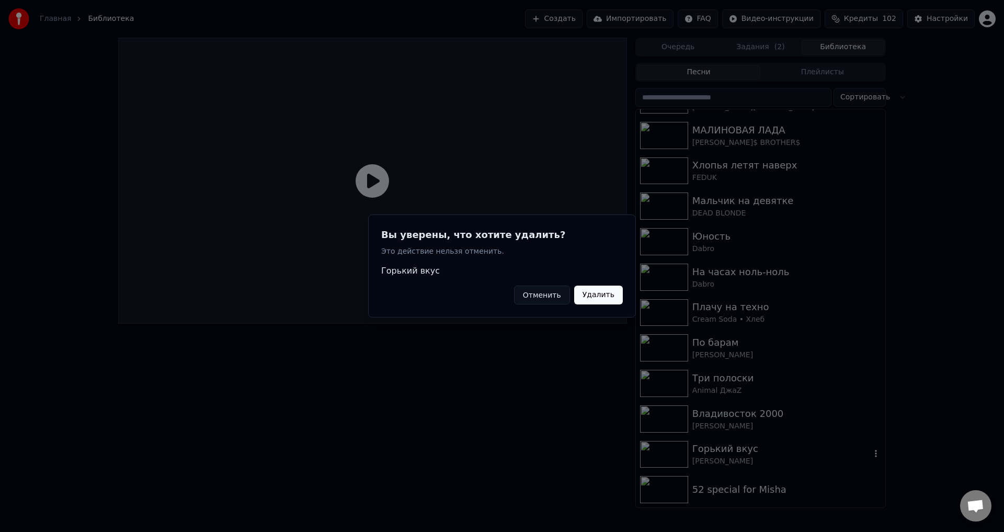
click at [608, 292] on button "Удалить" at bounding box center [598, 294] width 49 height 19
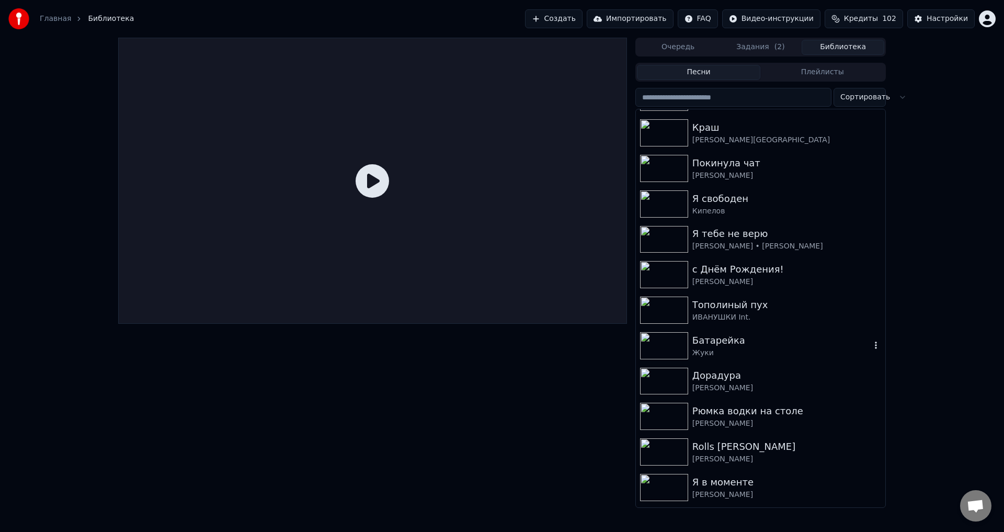
scroll to position [0, 0]
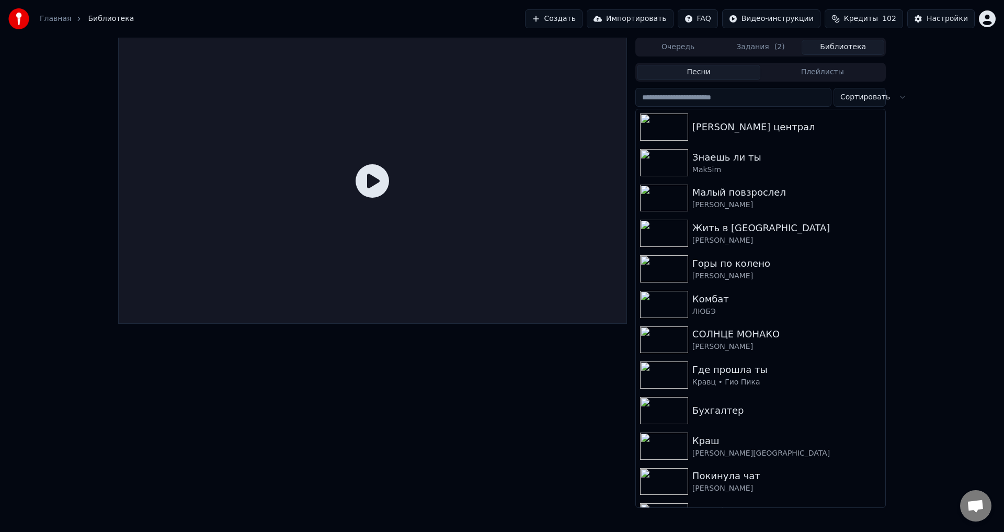
click at [576, 16] on button "Создать" at bounding box center [554, 18] width 58 height 19
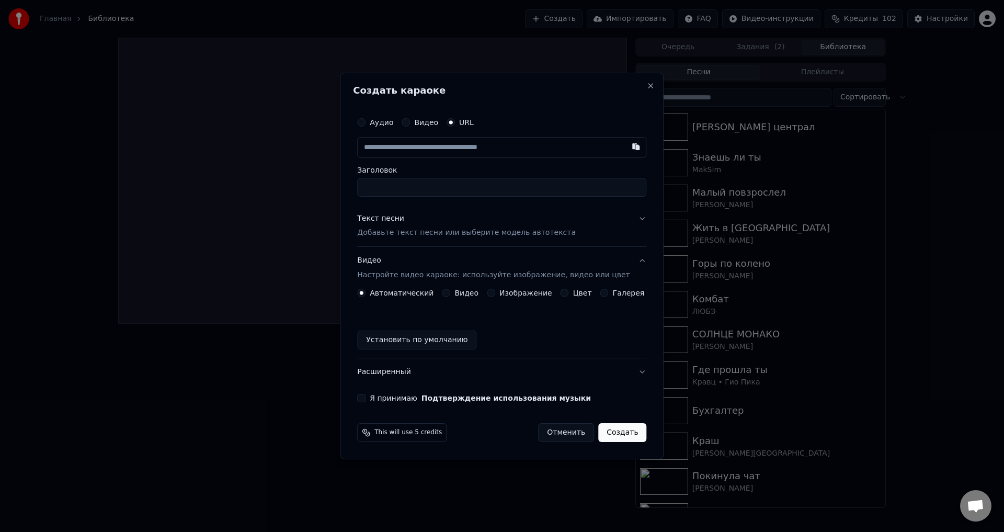
click at [552, 142] on input "text" at bounding box center [501, 147] width 289 height 21
type input "**********"
click at [540, 190] on input "Заголовок" at bounding box center [501, 187] width 289 height 19
type input "**********"
click at [490, 294] on button "Изображение" at bounding box center [491, 293] width 8 height 8
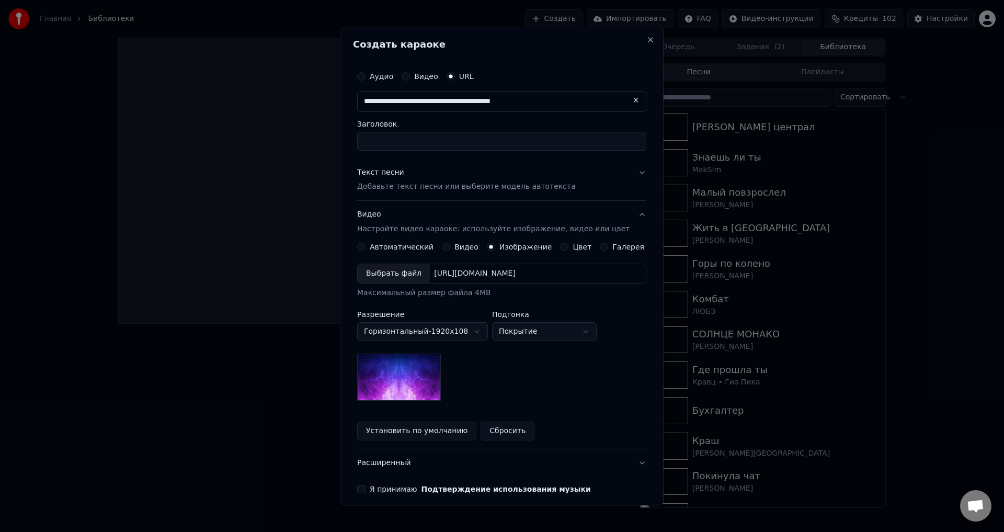
scroll to position [45, 0]
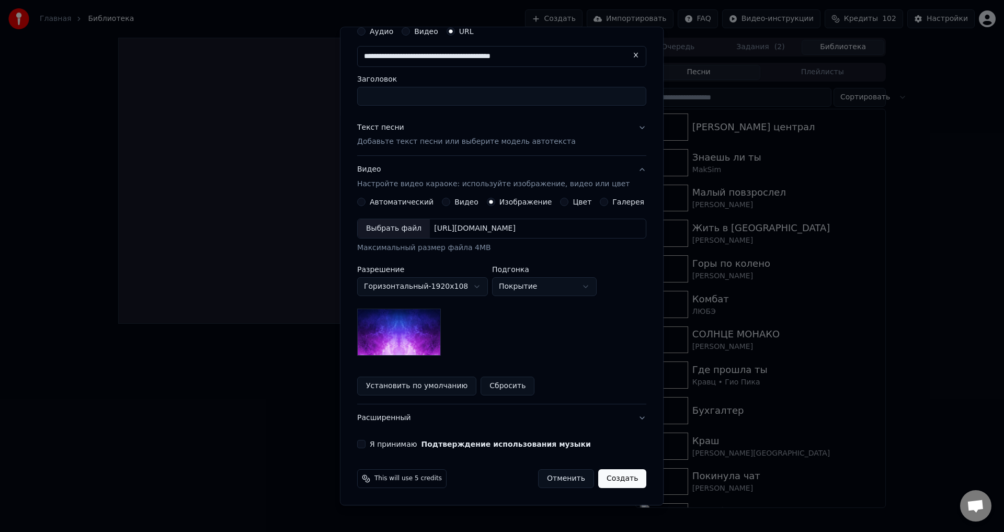
click at [628, 129] on button "Текст песни Добавьте текст песни или выберите модель автотекста" at bounding box center [501, 135] width 289 height 42
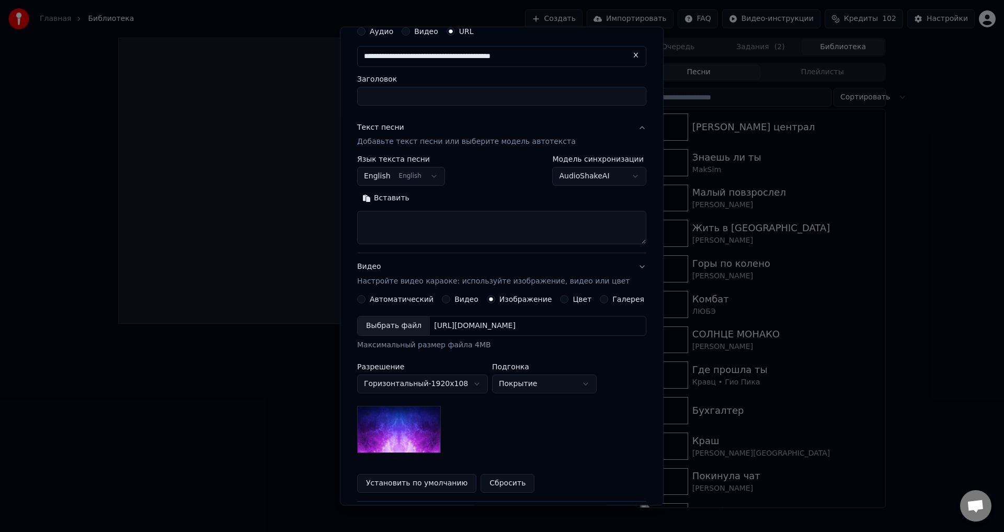
scroll to position [0, 0]
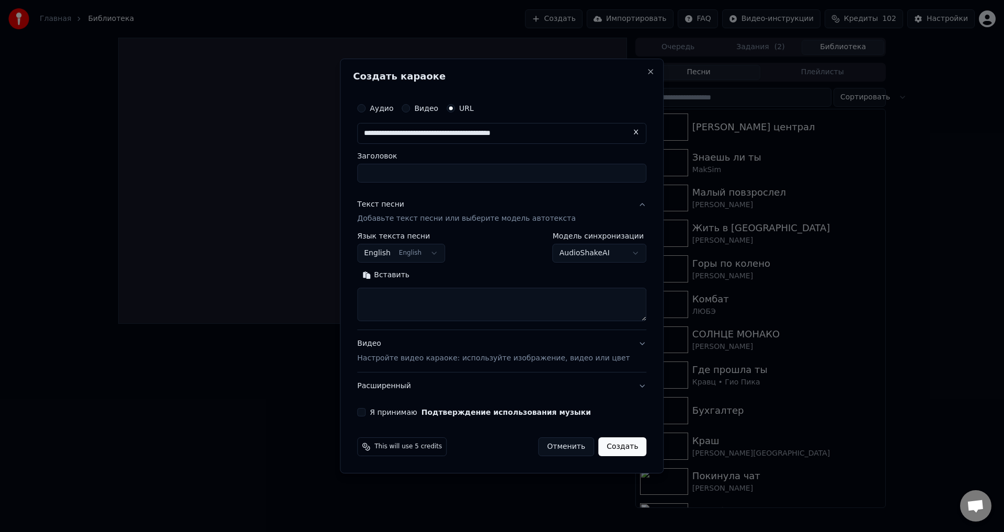
type input "**********"
click at [439, 254] on button "English English" at bounding box center [401, 253] width 88 height 19
click at [442, 254] on button "English English" at bounding box center [401, 253] width 88 height 19
click at [444, 253] on button "English English" at bounding box center [401, 253] width 88 height 19
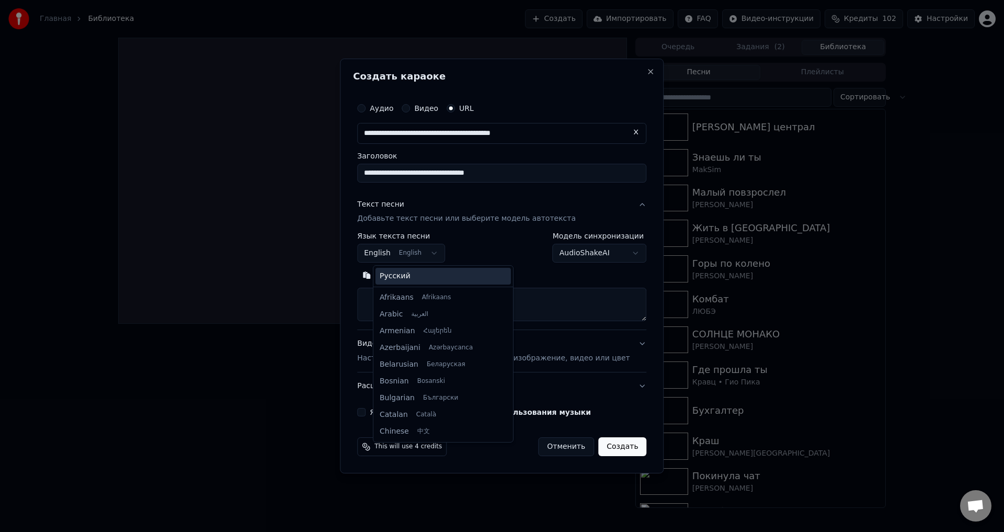
scroll to position [84, 0]
select select "**"
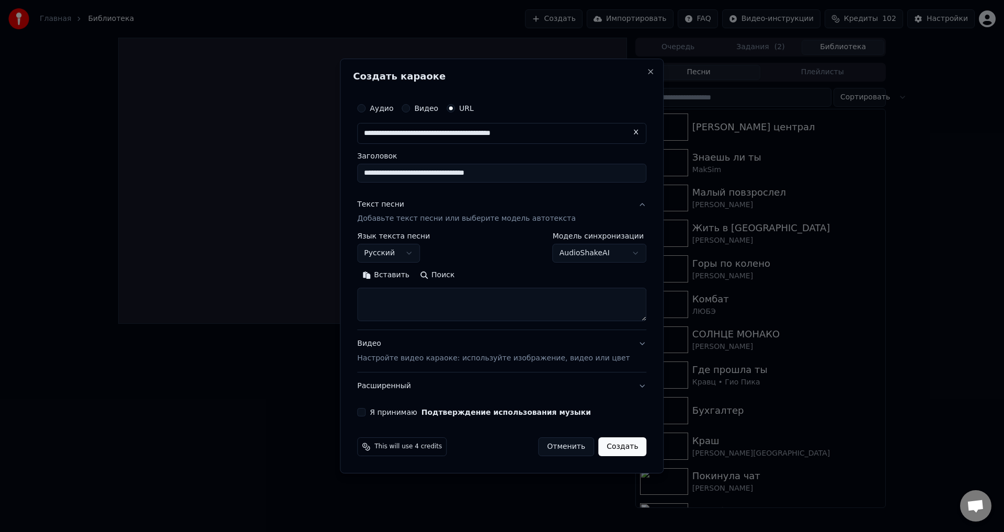
click at [417, 297] on textarea at bounding box center [501, 304] width 289 height 33
paste textarea "**********"
type textarea "**********"
click at [365, 414] on button "Я принимаю Подтверждение использования музыки" at bounding box center [361, 412] width 8 height 8
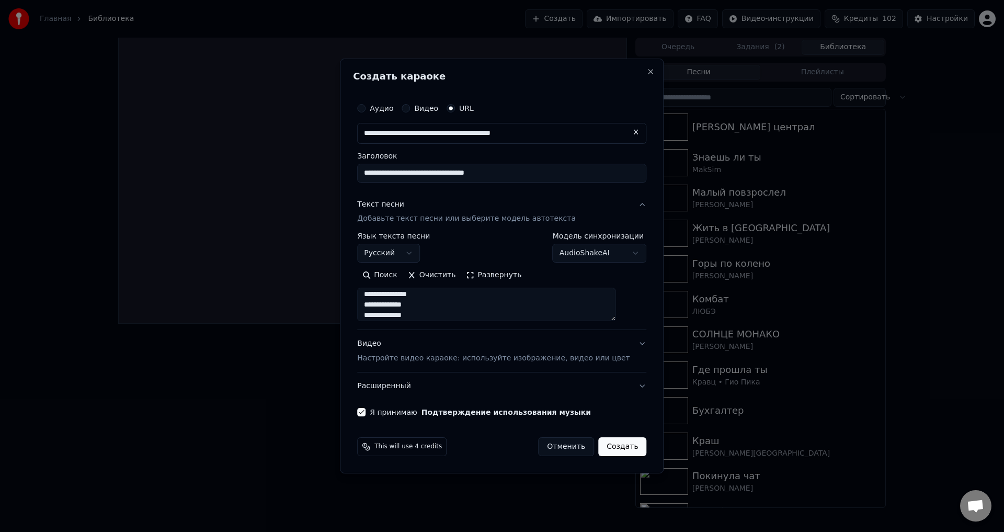
click at [625, 343] on button "Видео Настройте видео караоке: используйте изображение, видео или цвет" at bounding box center [501, 351] width 289 height 42
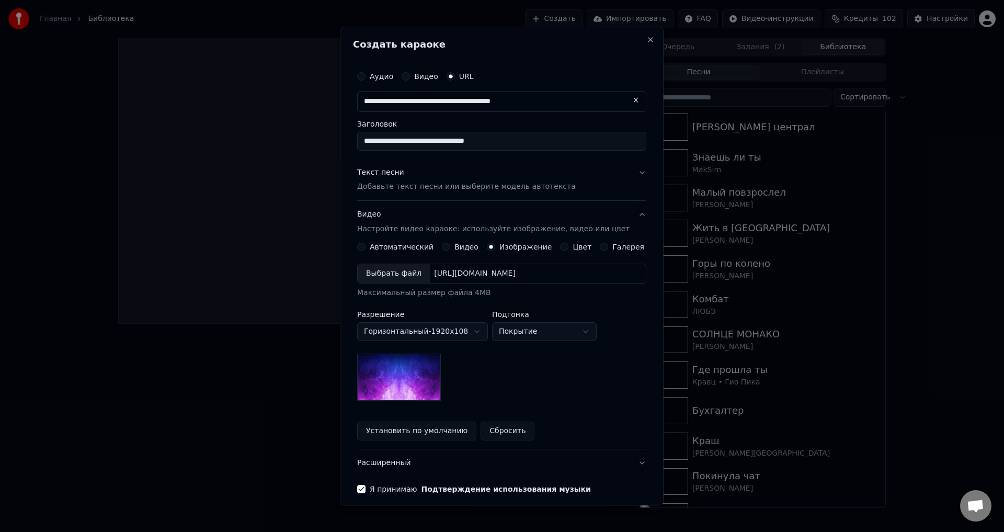
scroll to position [45, 0]
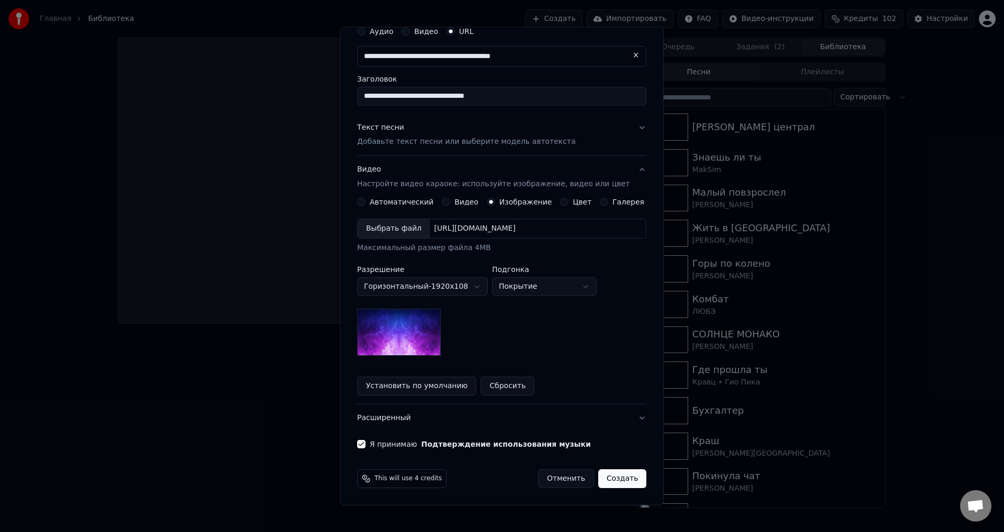
click at [598, 482] on button "Создать" at bounding box center [622, 478] width 48 height 19
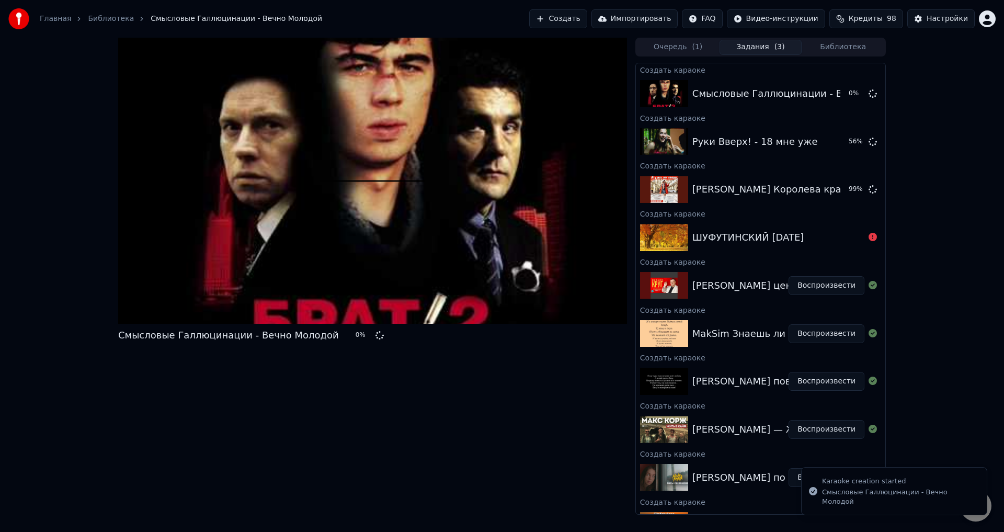
scroll to position [0, 0]
click at [587, 19] on button "Создать" at bounding box center [558, 18] width 58 height 19
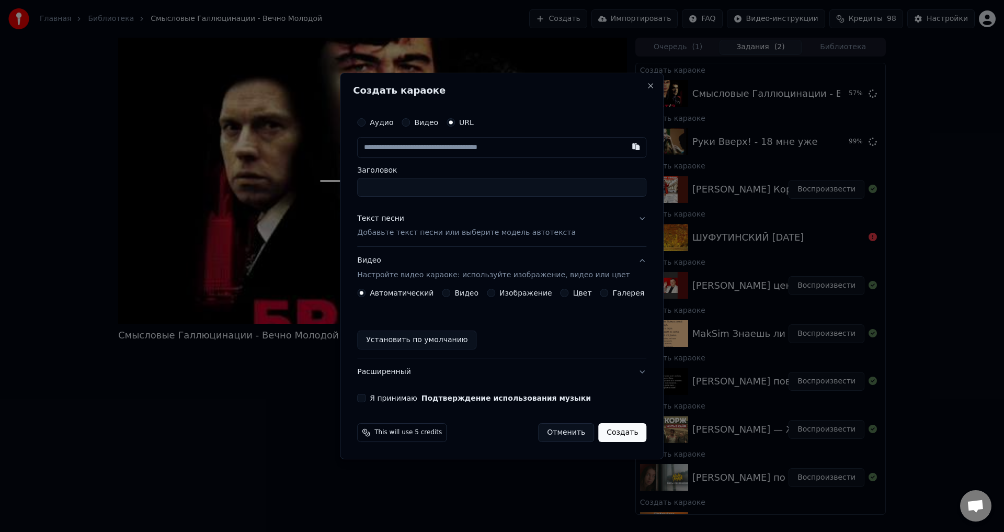
click at [627, 221] on button "Текст песни Добавьте текст песни или выберите модель автотекста" at bounding box center [501, 226] width 289 height 42
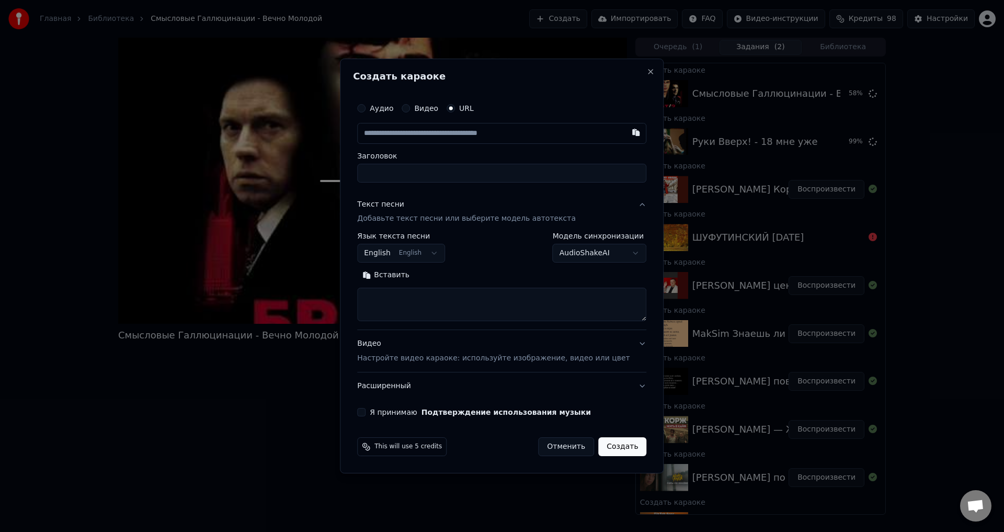
click at [440, 251] on button "English English" at bounding box center [401, 253] width 88 height 19
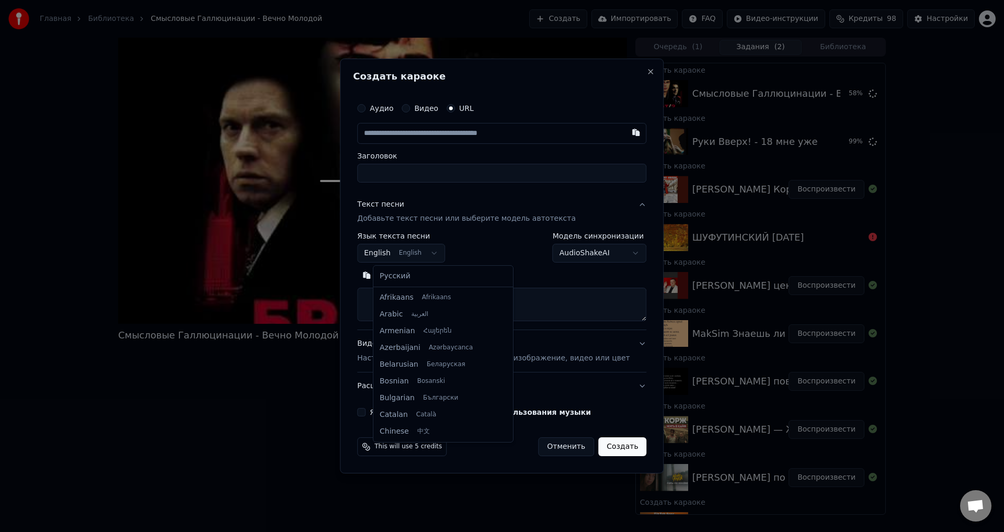
scroll to position [84, 0]
select select "**"
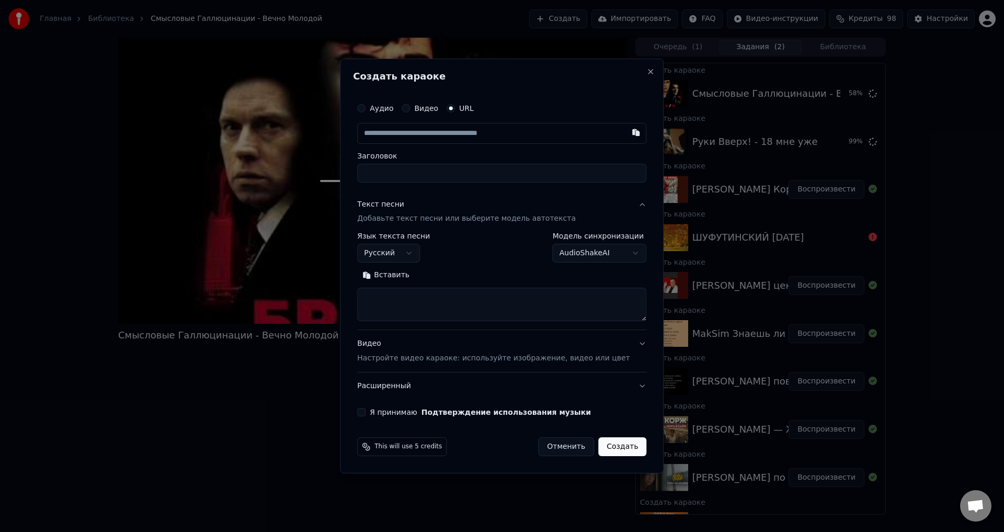
click at [433, 299] on textarea at bounding box center [501, 304] width 289 height 33
paste textarea "**********"
type textarea "**********"
click at [466, 131] on input "text" at bounding box center [501, 133] width 289 height 21
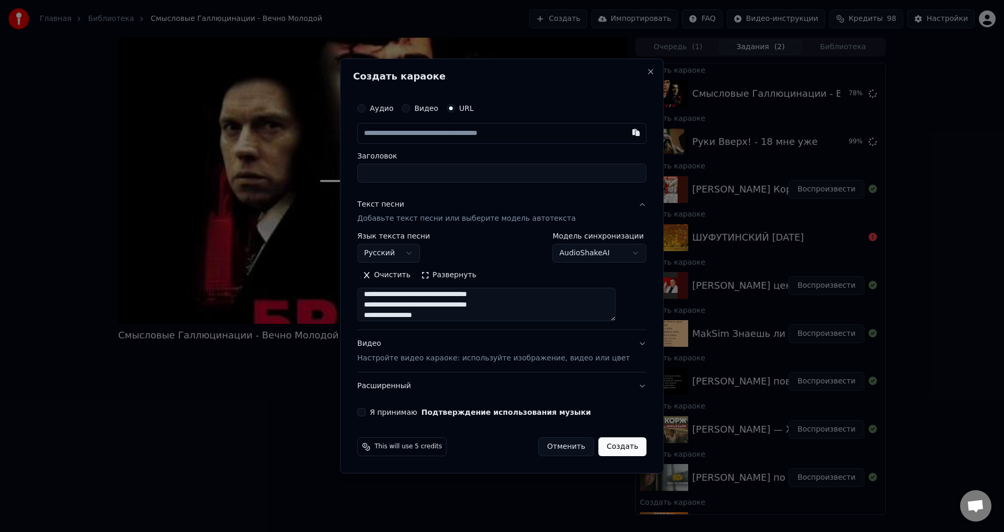
click at [436, 137] on input "text" at bounding box center [501, 133] width 289 height 21
click at [431, 128] on input "text" at bounding box center [501, 133] width 289 height 21
paste input "**********"
type input "**********"
click at [448, 173] on input "Заголовок" at bounding box center [501, 173] width 289 height 19
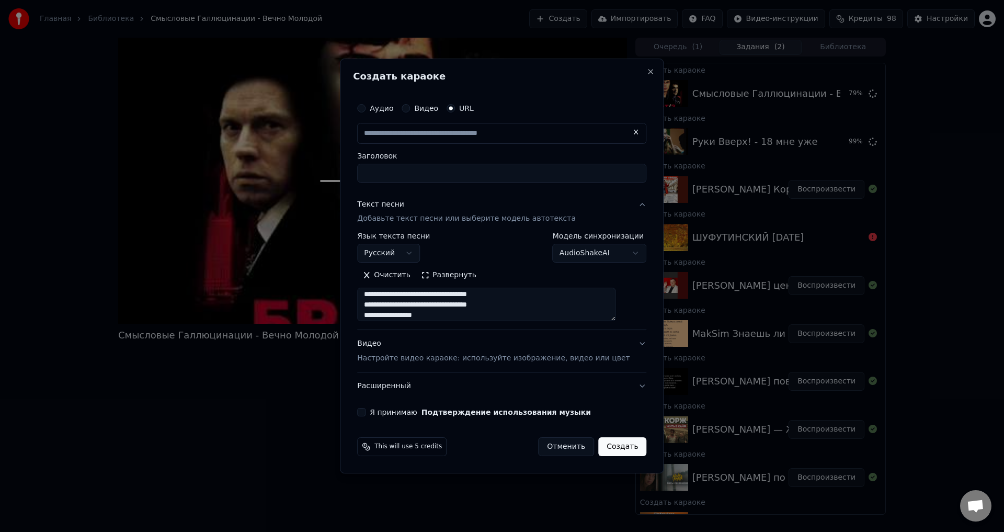
type input "**********"
click at [472, 178] on input "Заголовок" at bounding box center [501, 173] width 289 height 19
click at [467, 176] on input "Заголовок" at bounding box center [501, 173] width 289 height 19
click at [517, 176] on input "Заголовок" at bounding box center [501, 173] width 289 height 19
drag, startPoint x: 415, startPoint y: 173, endPoint x: 370, endPoint y: 176, distance: 45.1
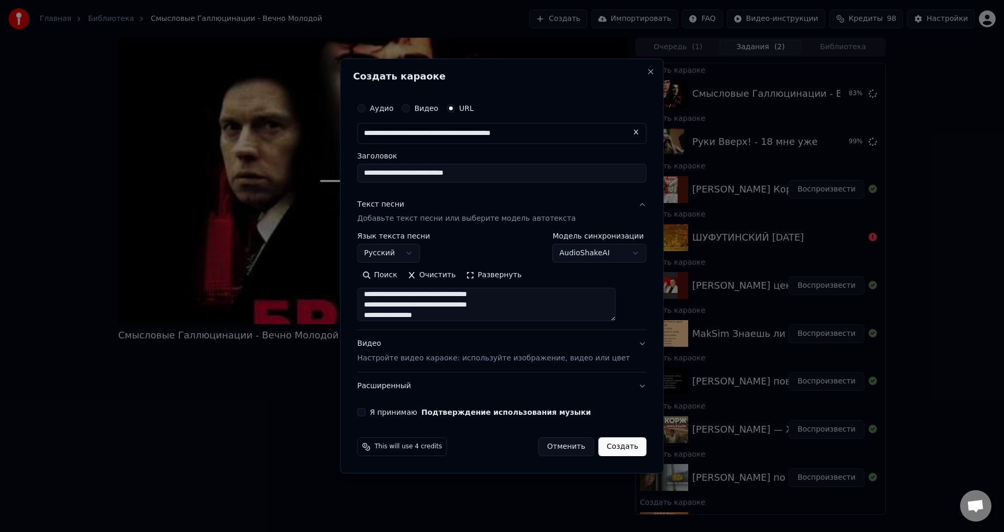
click at [370, 176] on div "**********" at bounding box center [501, 257] width 297 height 327
type input "**********"
click at [624, 343] on button "Видео Настройте видео караоке: используйте изображение, видео или цвет" at bounding box center [501, 351] width 289 height 42
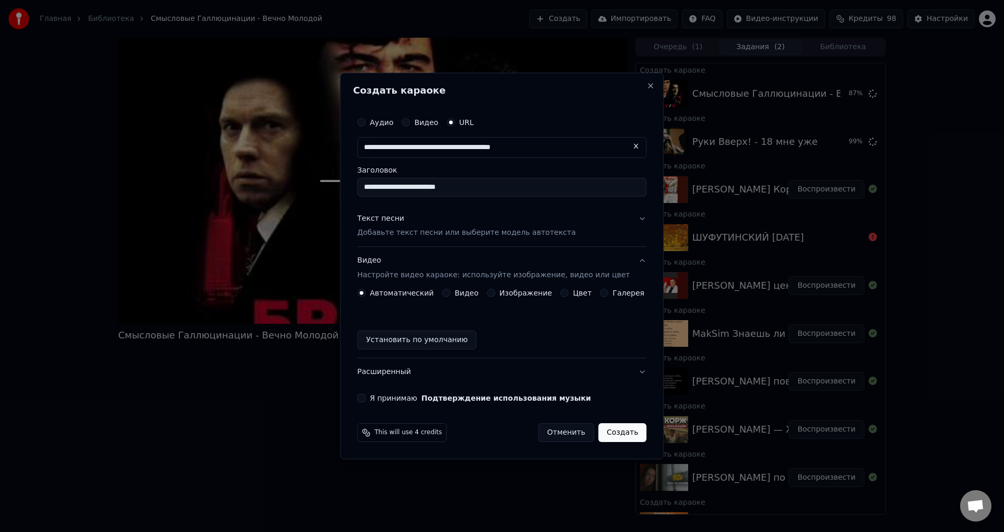
click at [495, 293] on button "Изображение" at bounding box center [491, 293] width 8 height 8
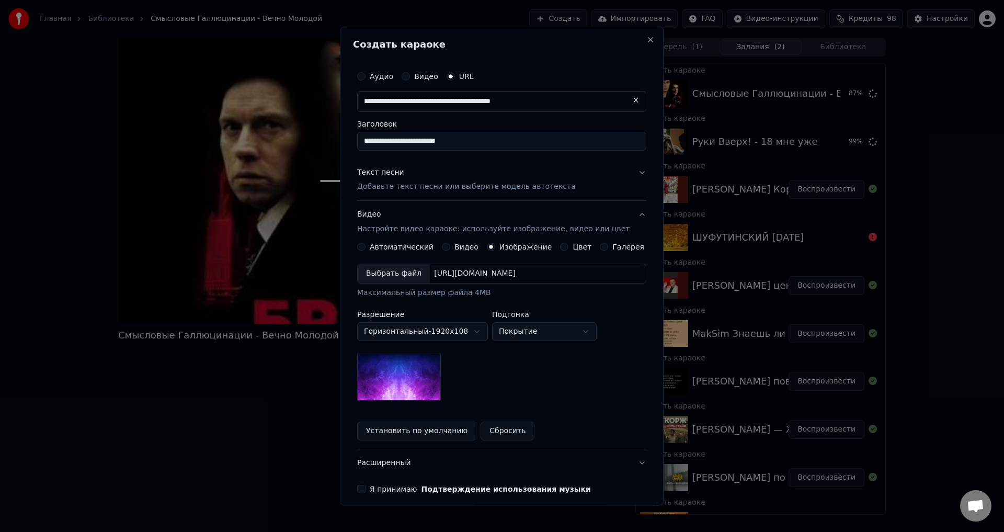
click at [365, 487] on button "Я принимаю Подтверждение использования музыки" at bounding box center [361, 489] width 8 height 8
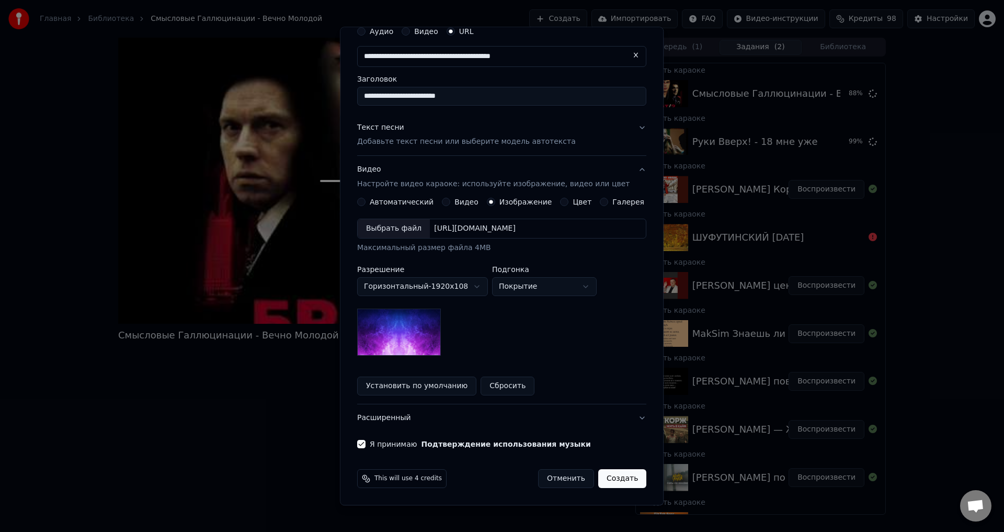
click at [618, 478] on button "Создать" at bounding box center [622, 478] width 48 height 19
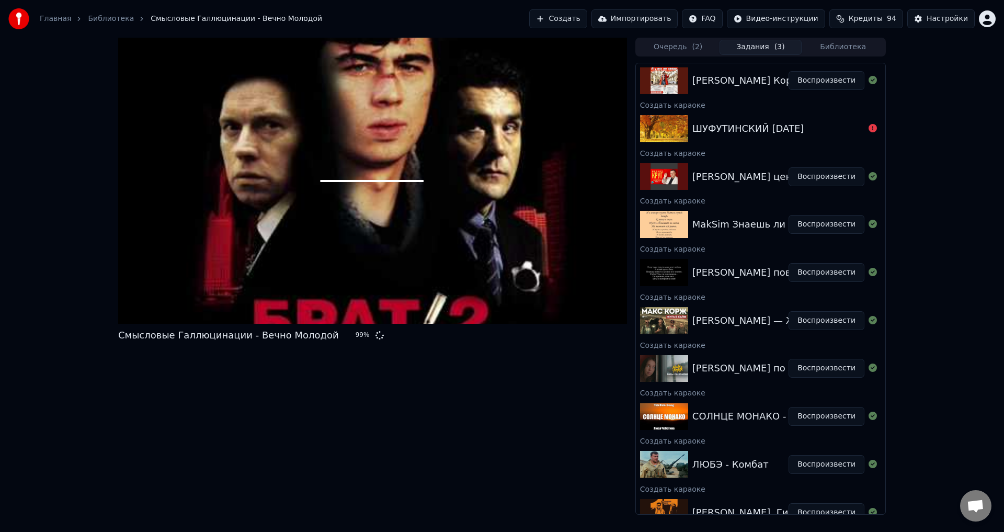
scroll to position [509, 0]
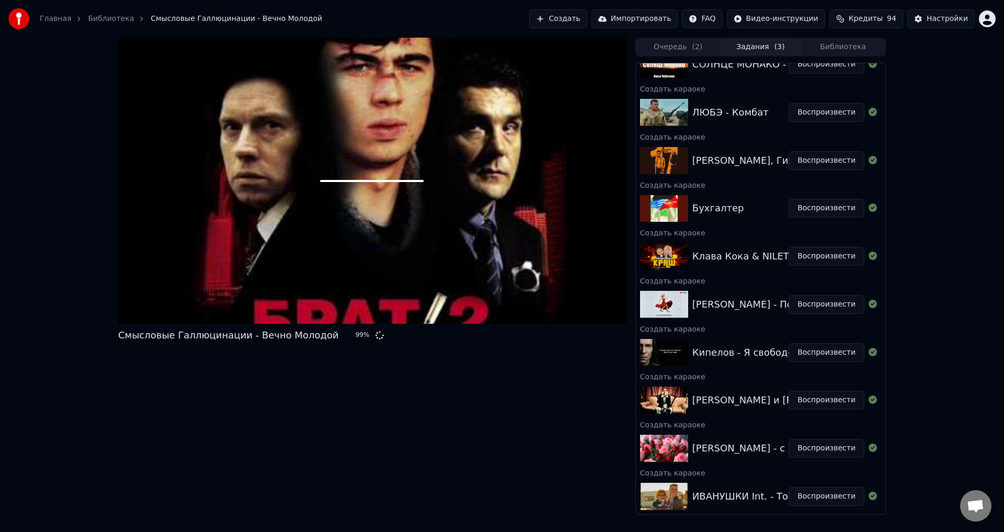
click at [834, 48] on button "Библиотека" at bounding box center [842, 47] width 83 height 15
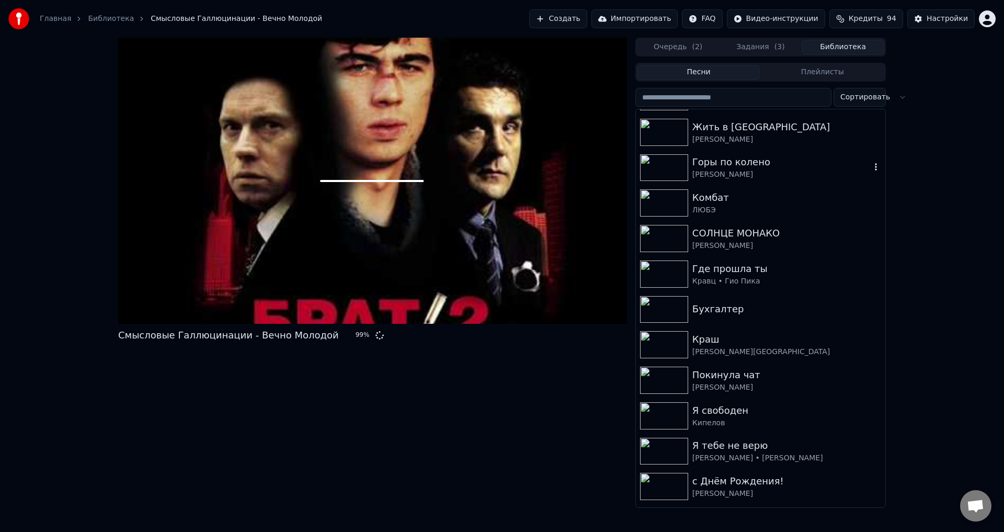
scroll to position [0, 0]
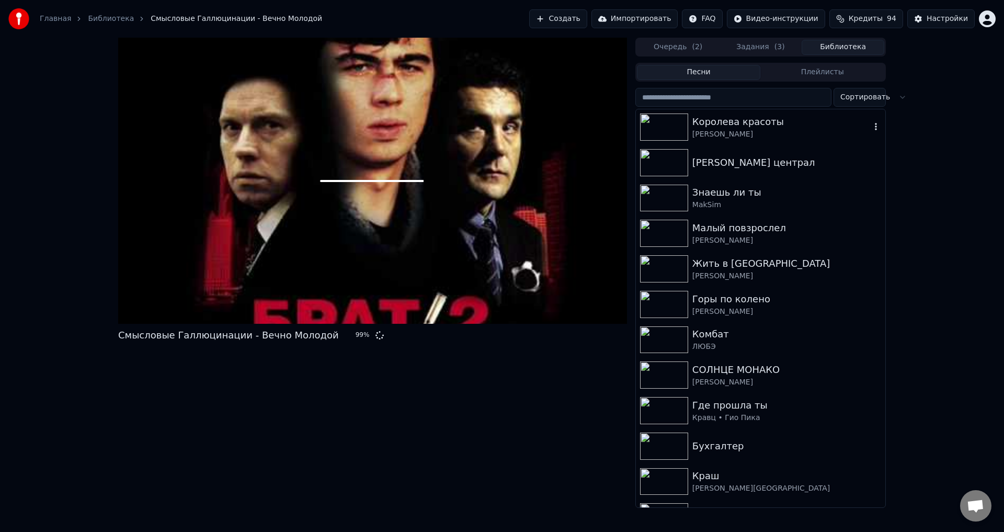
click at [745, 46] on button "Задания ( 3 )" at bounding box center [760, 47] width 83 height 15
